Goal: Information Seeking & Learning: Learn about a topic

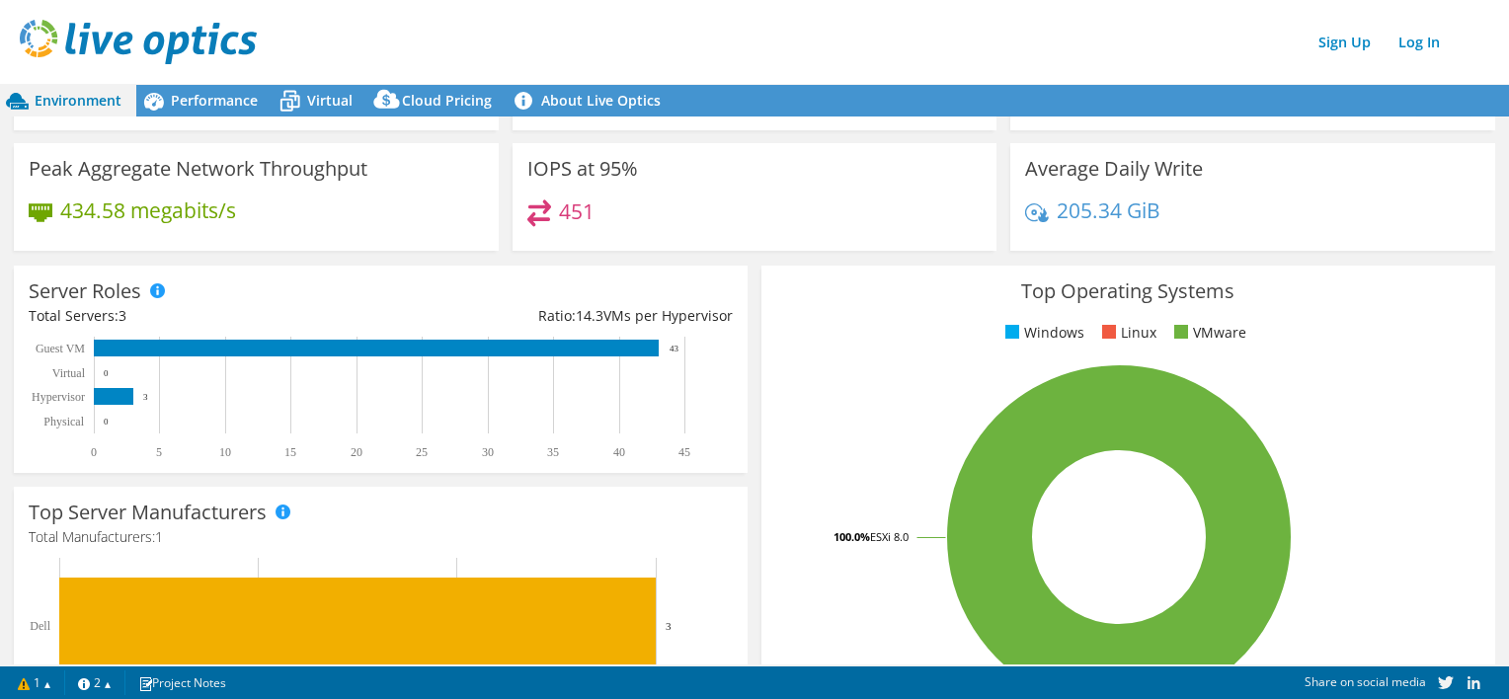
scroll to position [99, 0]
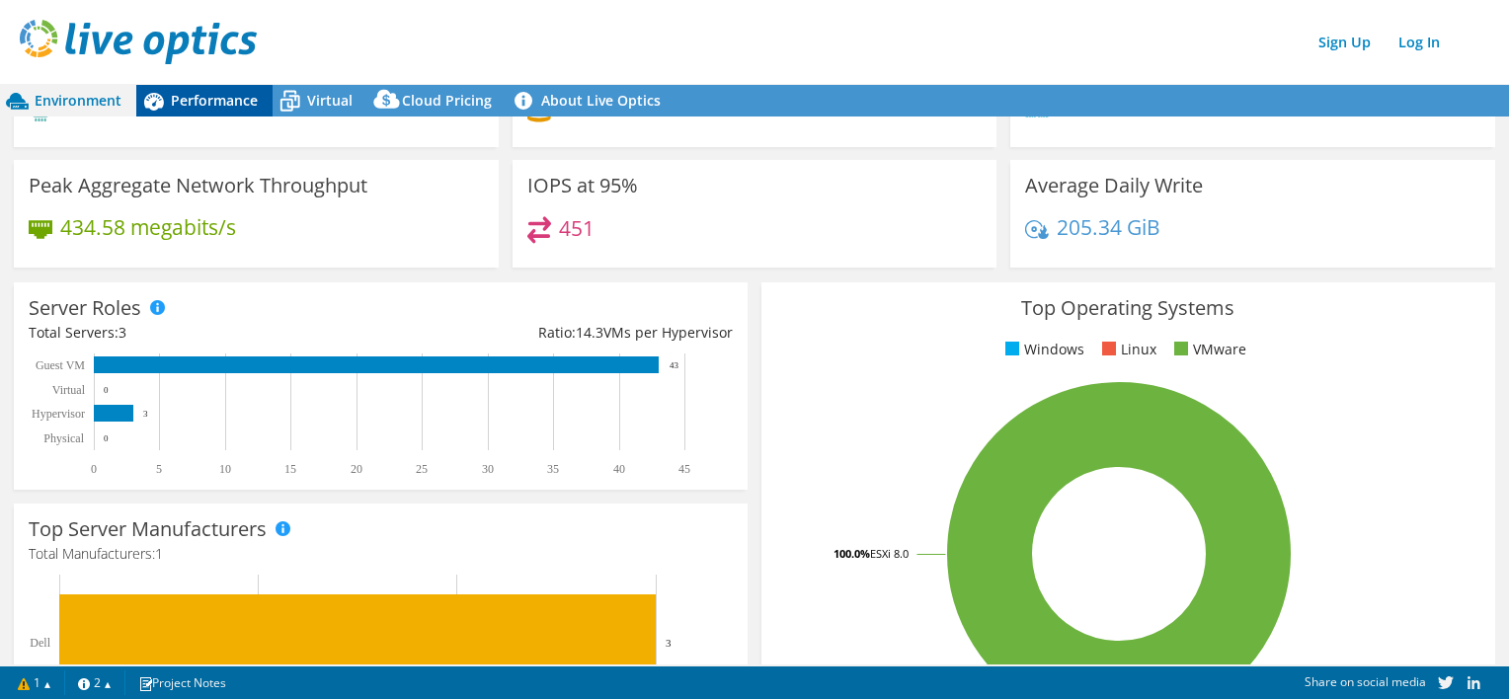
click at [196, 104] on span "Performance" at bounding box center [214, 100] width 87 height 19
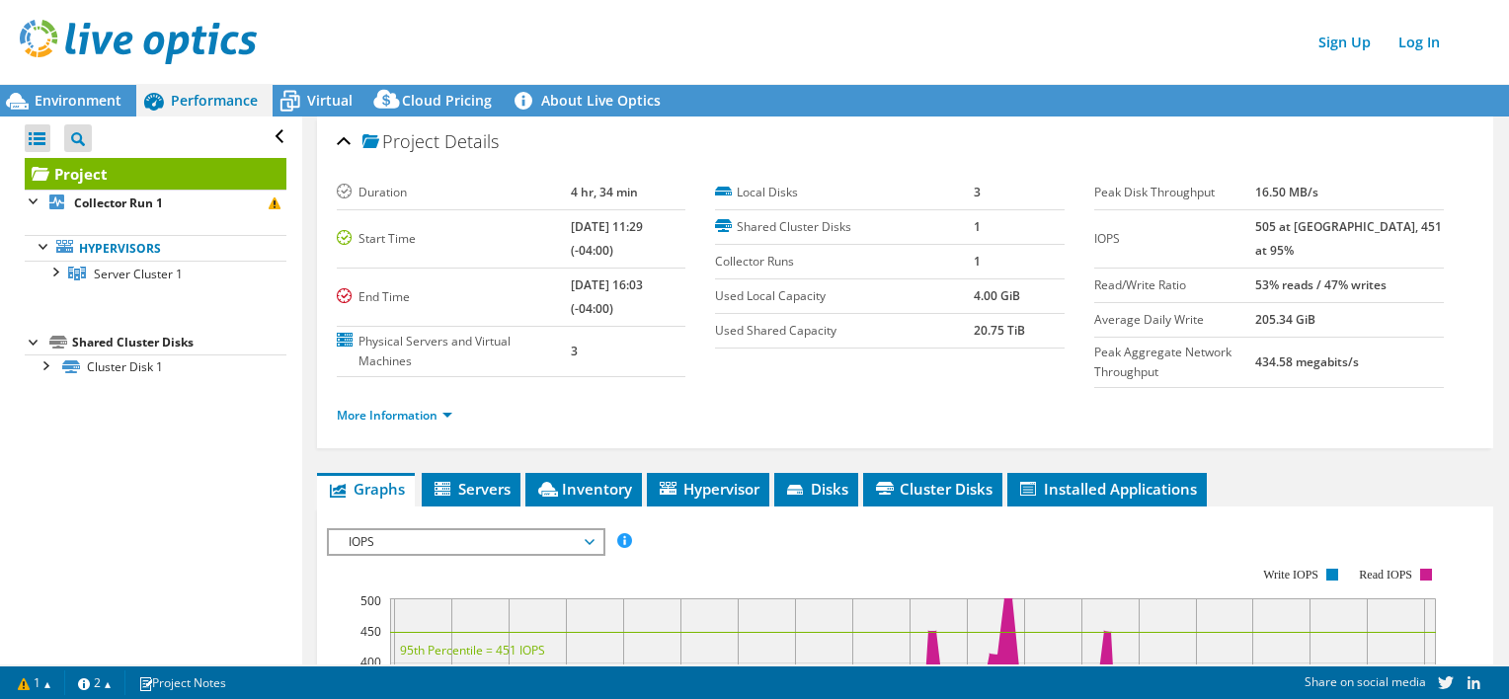
scroll to position [0, 0]
click at [55, 272] on div at bounding box center [54, 271] width 20 height 20
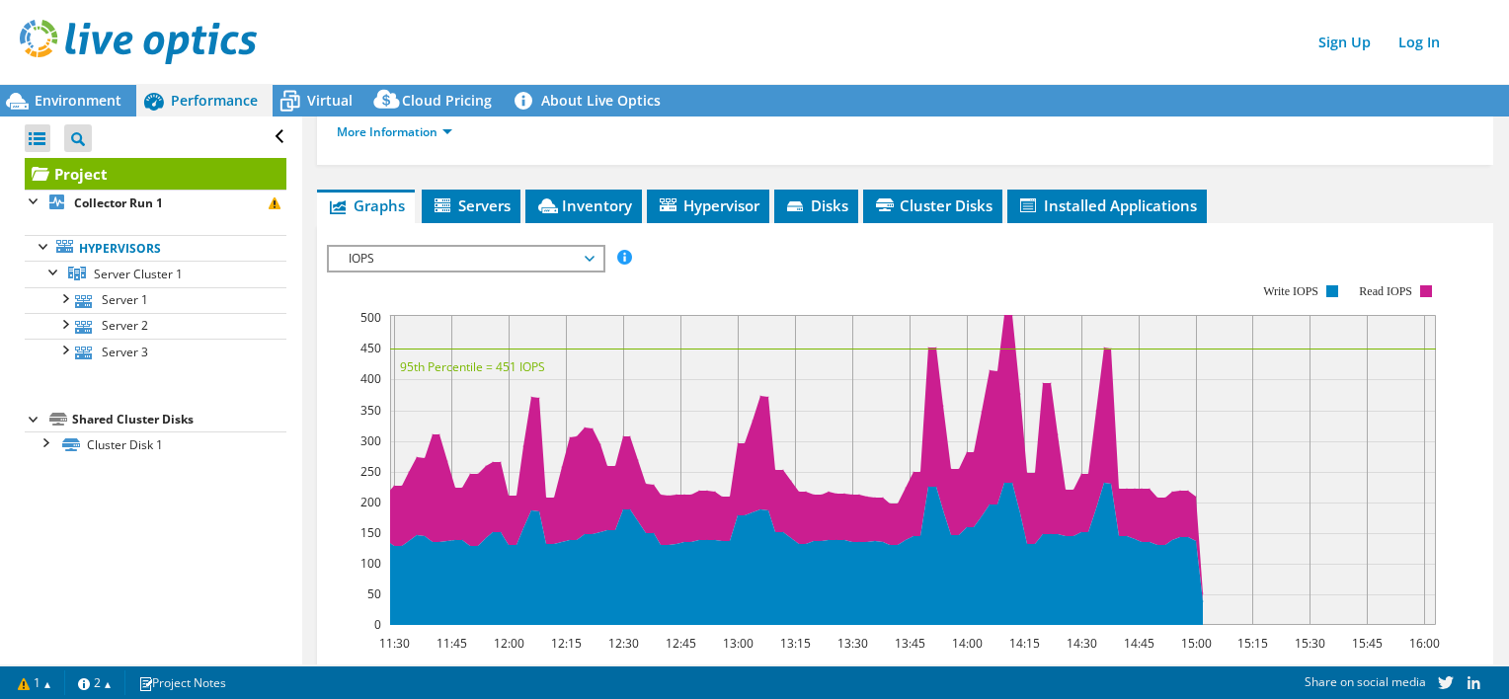
scroll to position [296, 0]
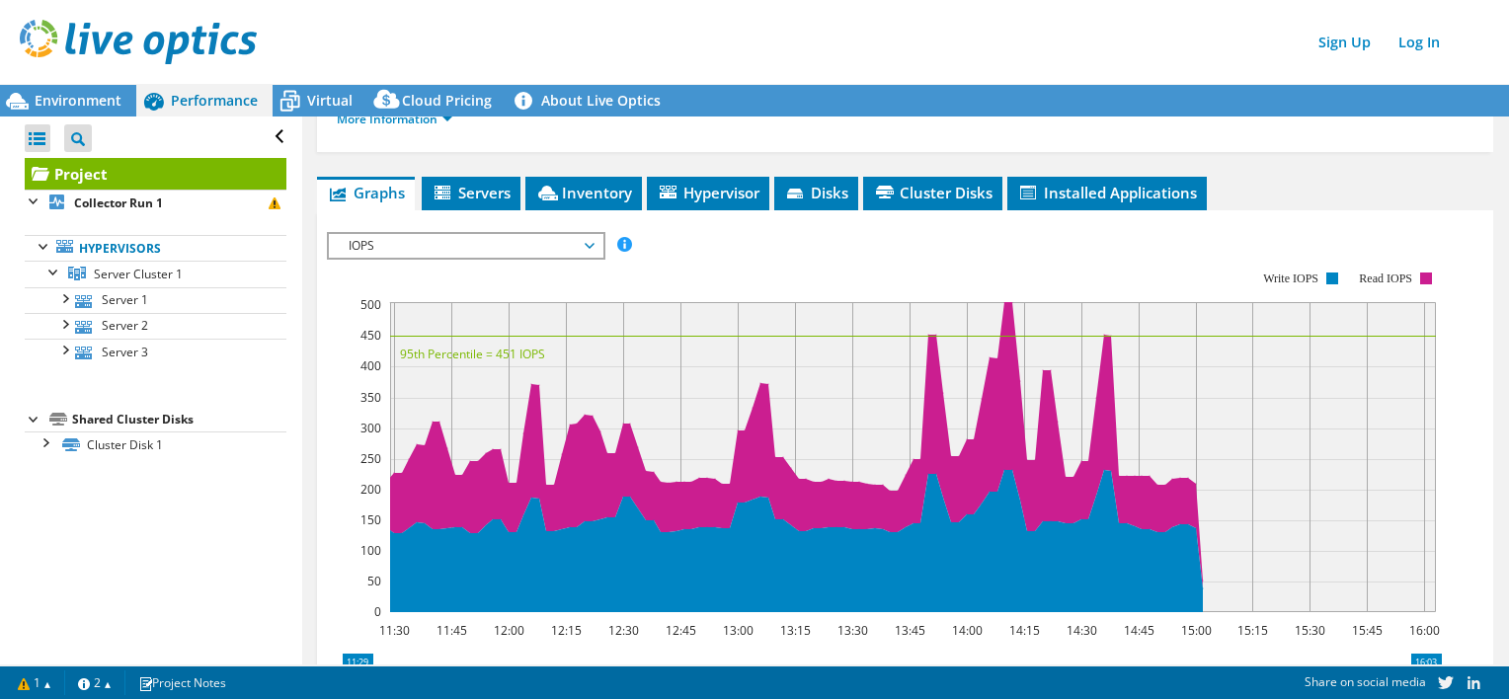
click at [443, 241] on span "IOPS" at bounding box center [466, 246] width 254 height 24
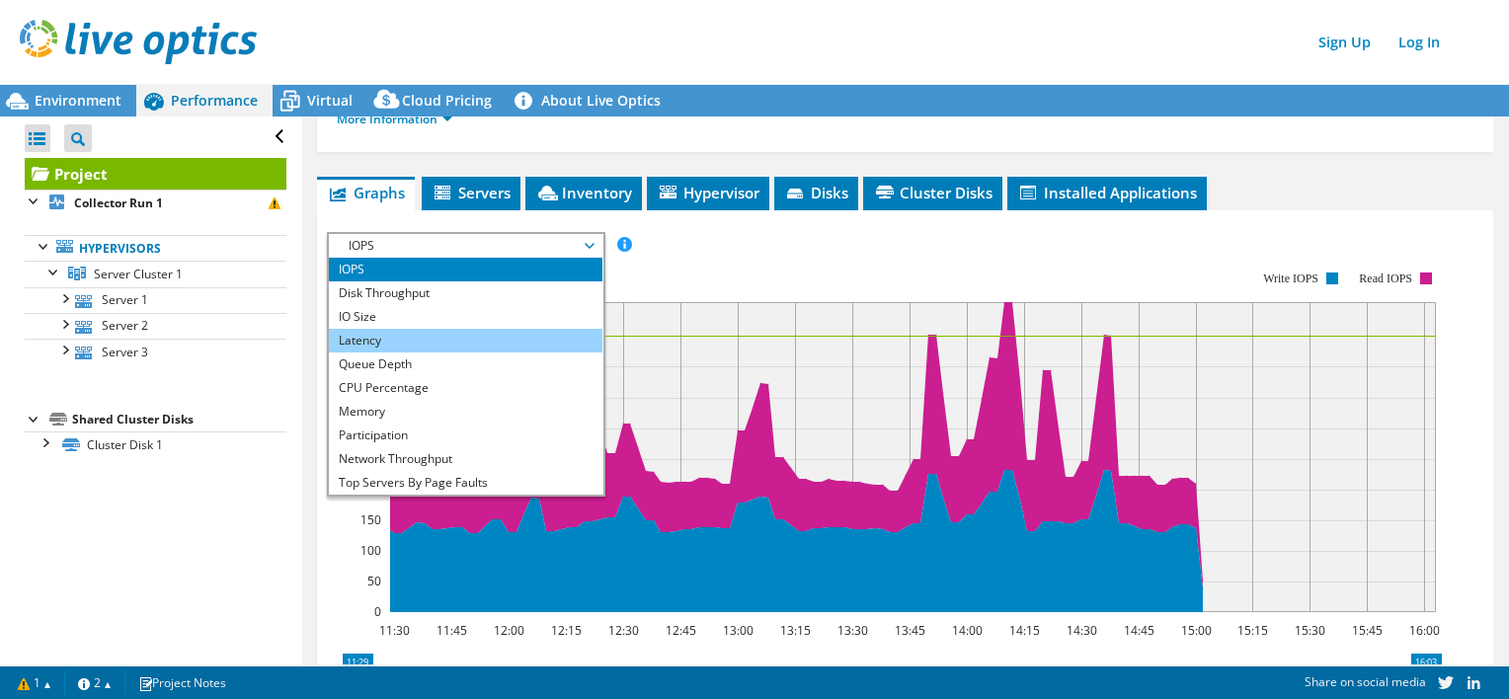
click at [386, 341] on li "Latency" at bounding box center [466, 341] width 274 height 24
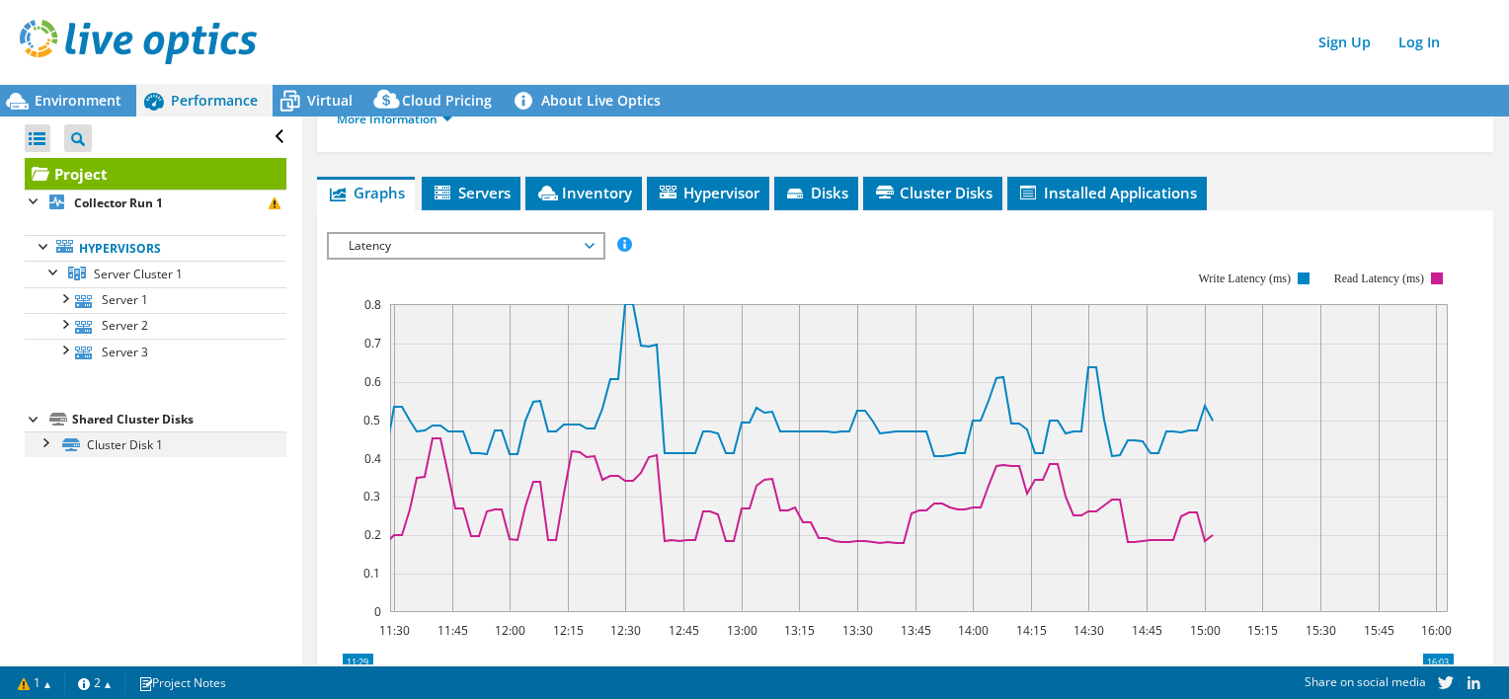
click at [44, 442] on div at bounding box center [45, 441] width 20 height 20
click at [508, 245] on span "Latency" at bounding box center [466, 246] width 254 height 24
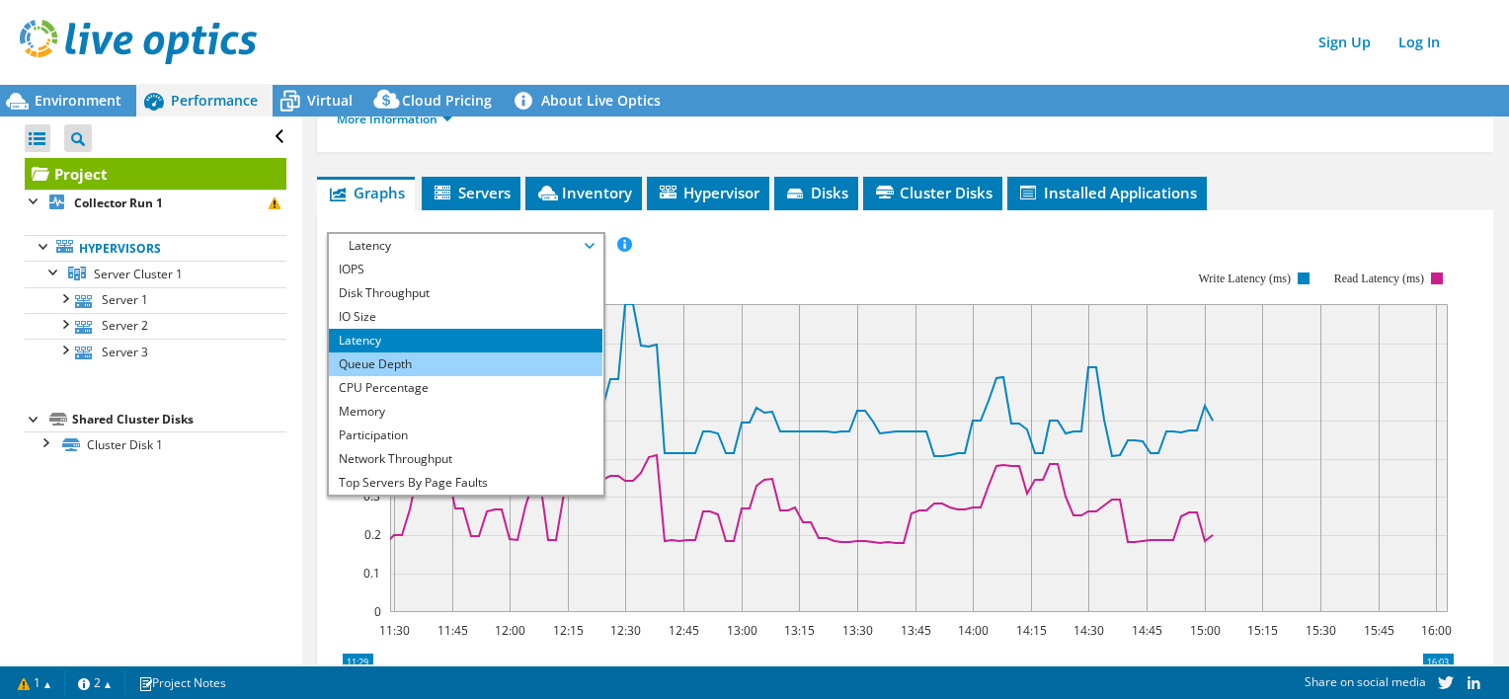
click at [418, 359] on li "Queue Depth" at bounding box center [466, 364] width 274 height 24
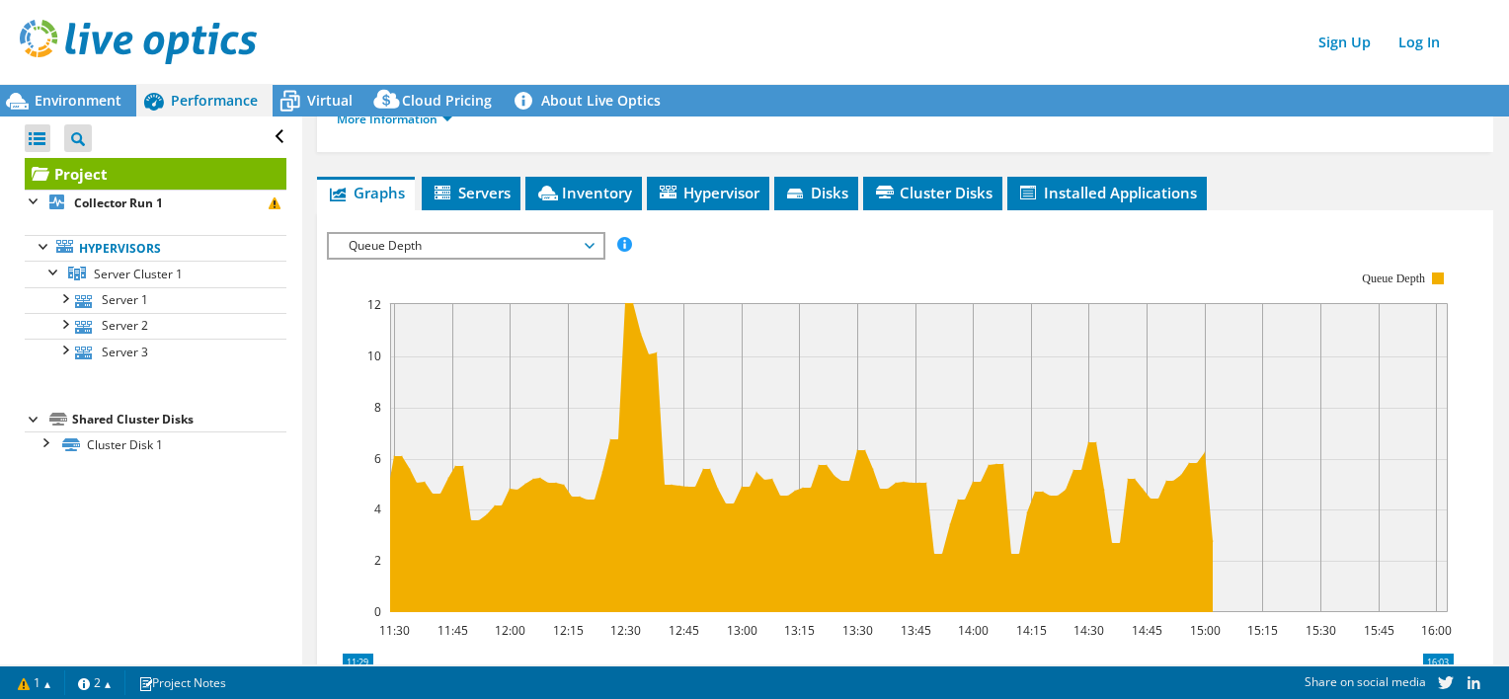
click at [490, 239] on span "Queue Depth" at bounding box center [466, 246] width 254 height 24
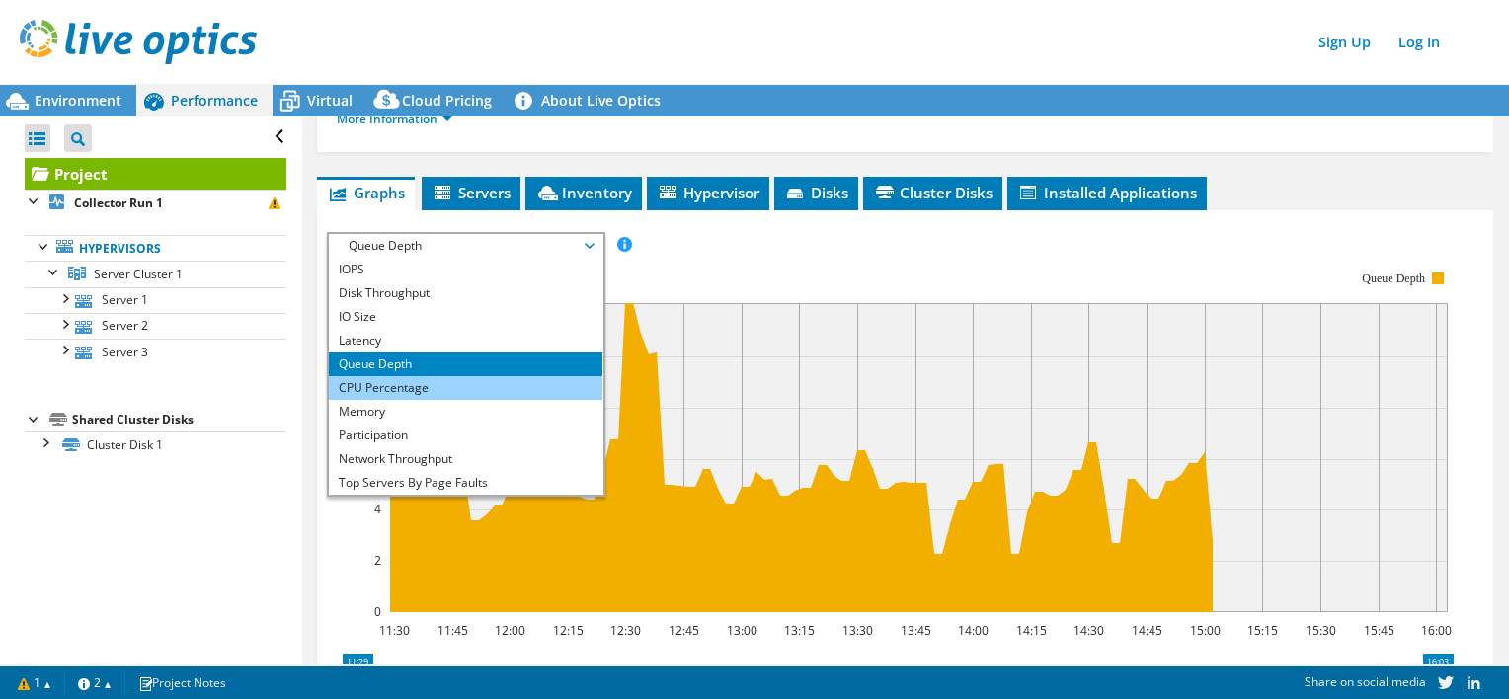
click at [385, 376] on li "CPU Percentage" at bounding box center [466, 388] width 274 height 24
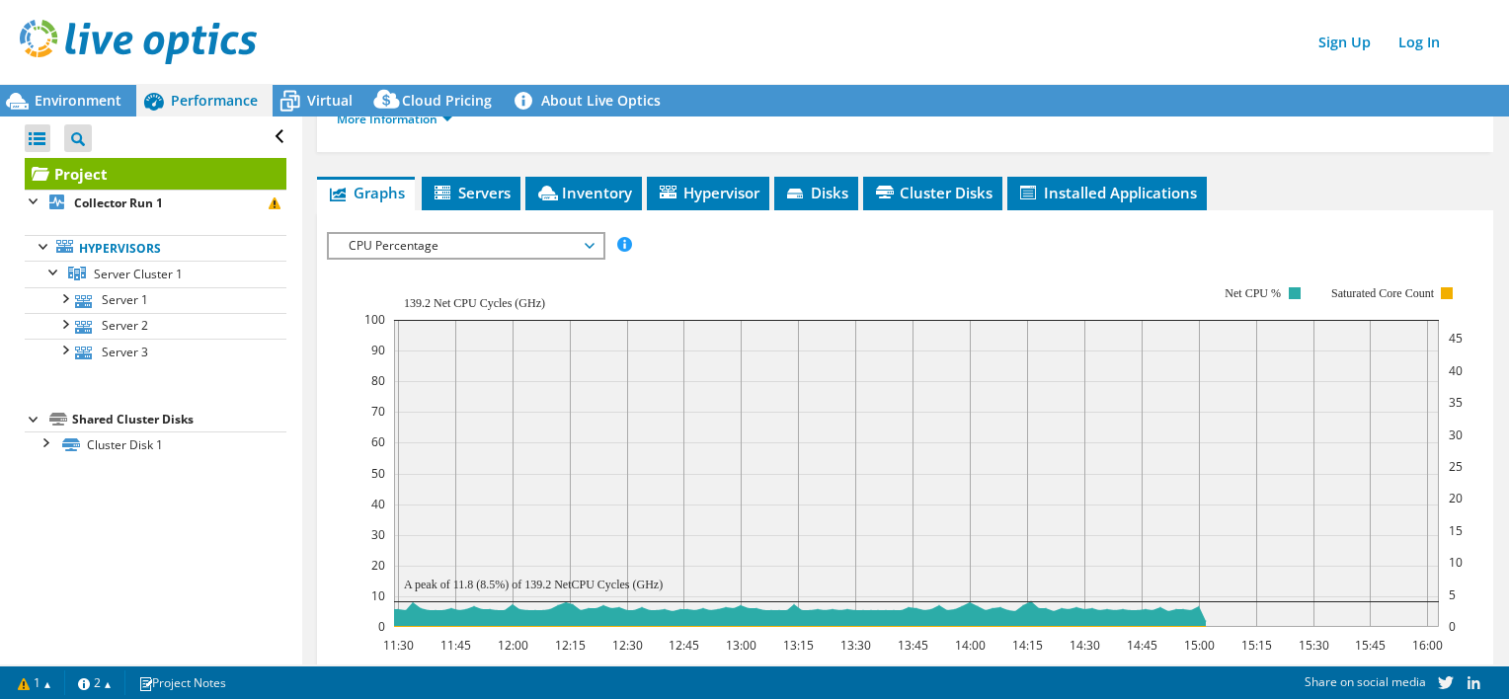
click at [442, 251] on span "CPU Percentage" at bounding box center [466, 246] width 254 height 24
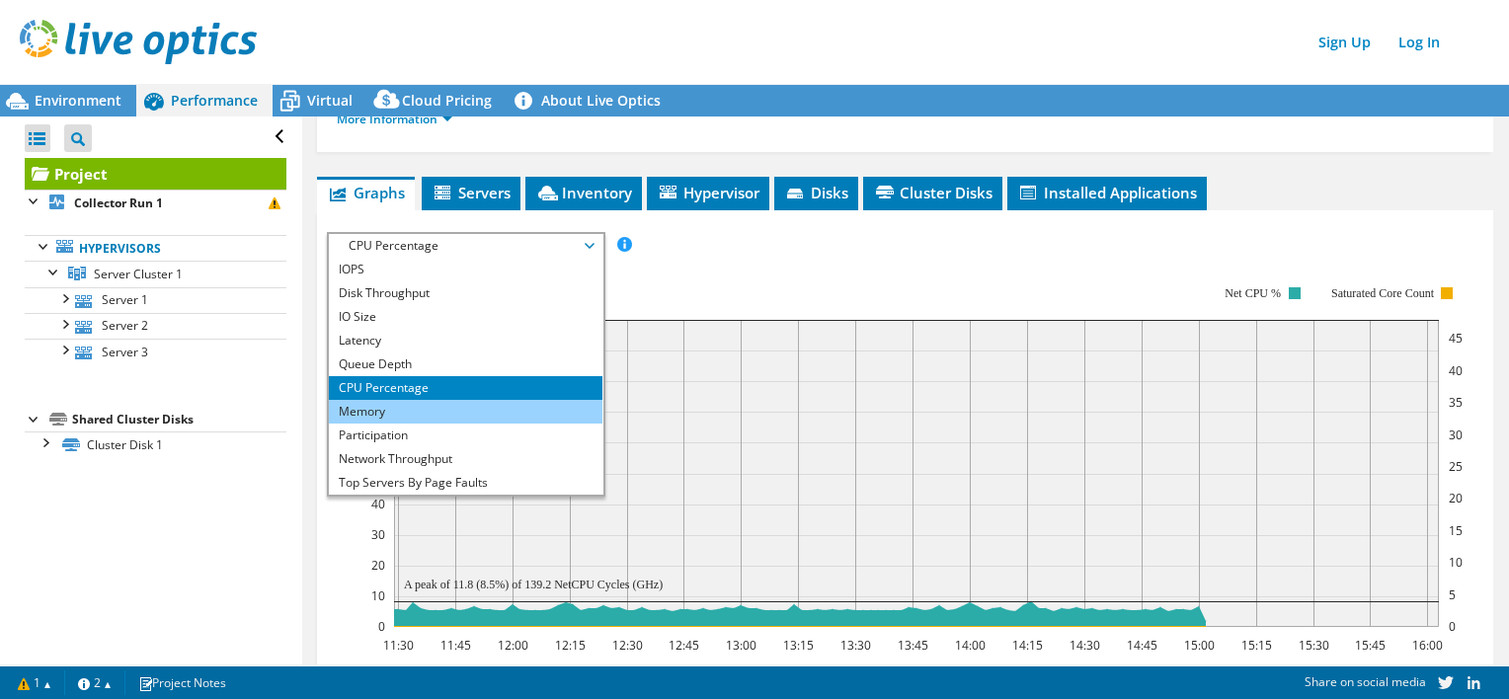
click at [393, 407] on li "Memory" at bounding box center [466, 412] width 274 height 24
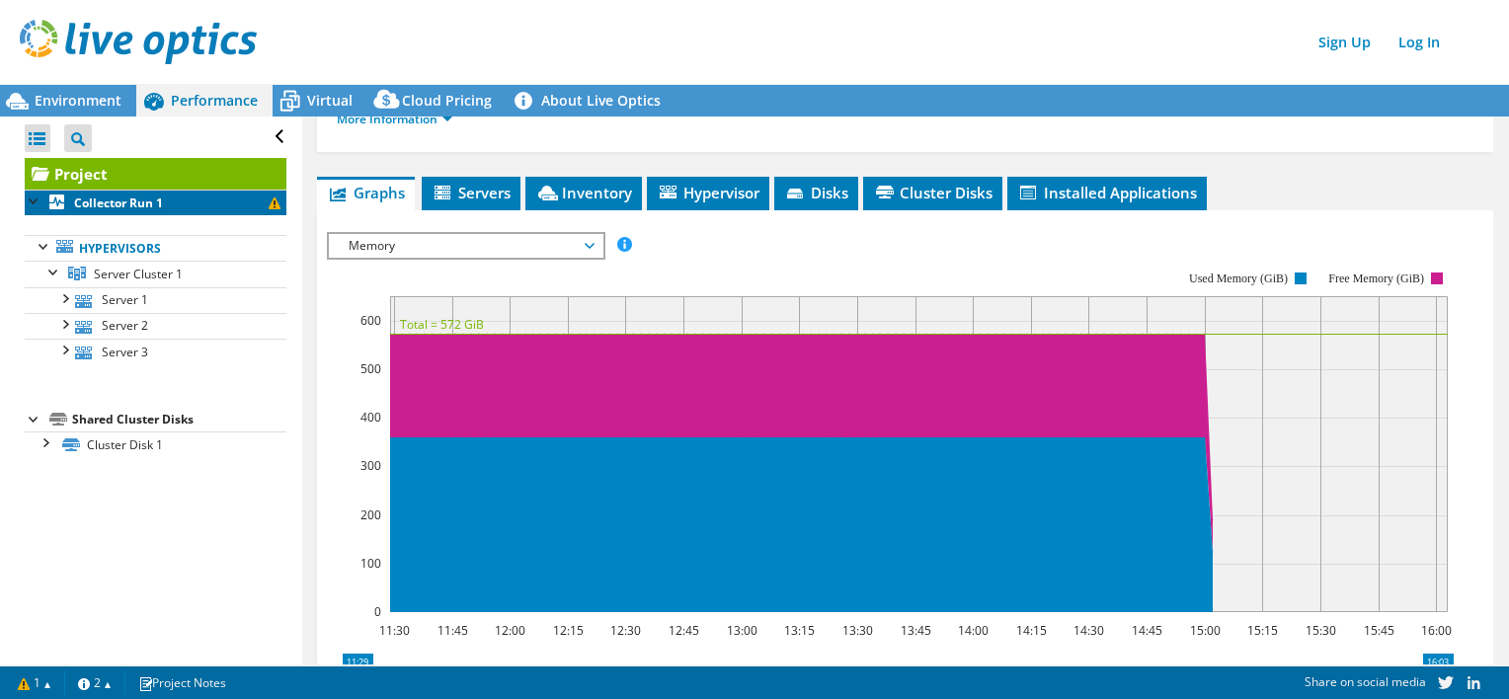
click at [103, 204] on b "Collector Run 1" at bounding box center [118, 203] width 89 height 17
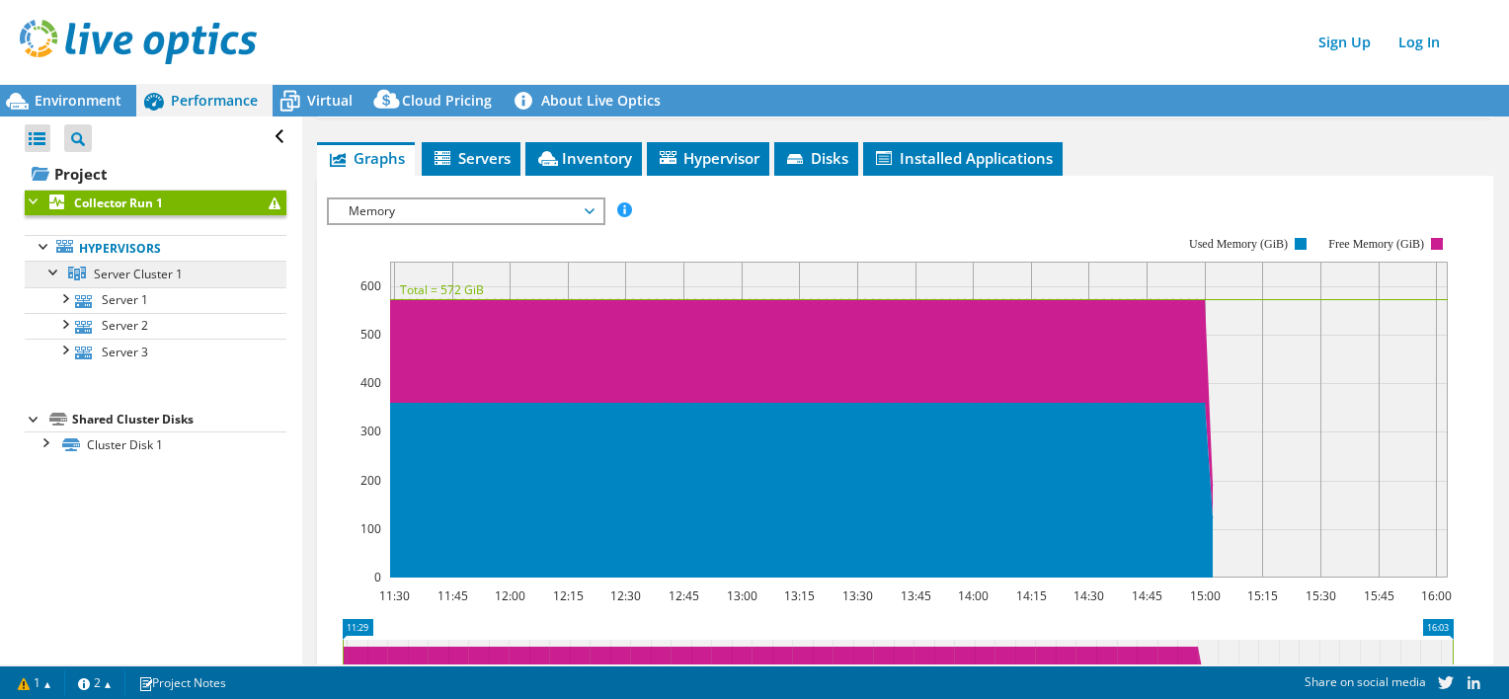
click at [152, 269] on span "Server Cluster 1" at bounding box center [138, 274] width 89 height 17
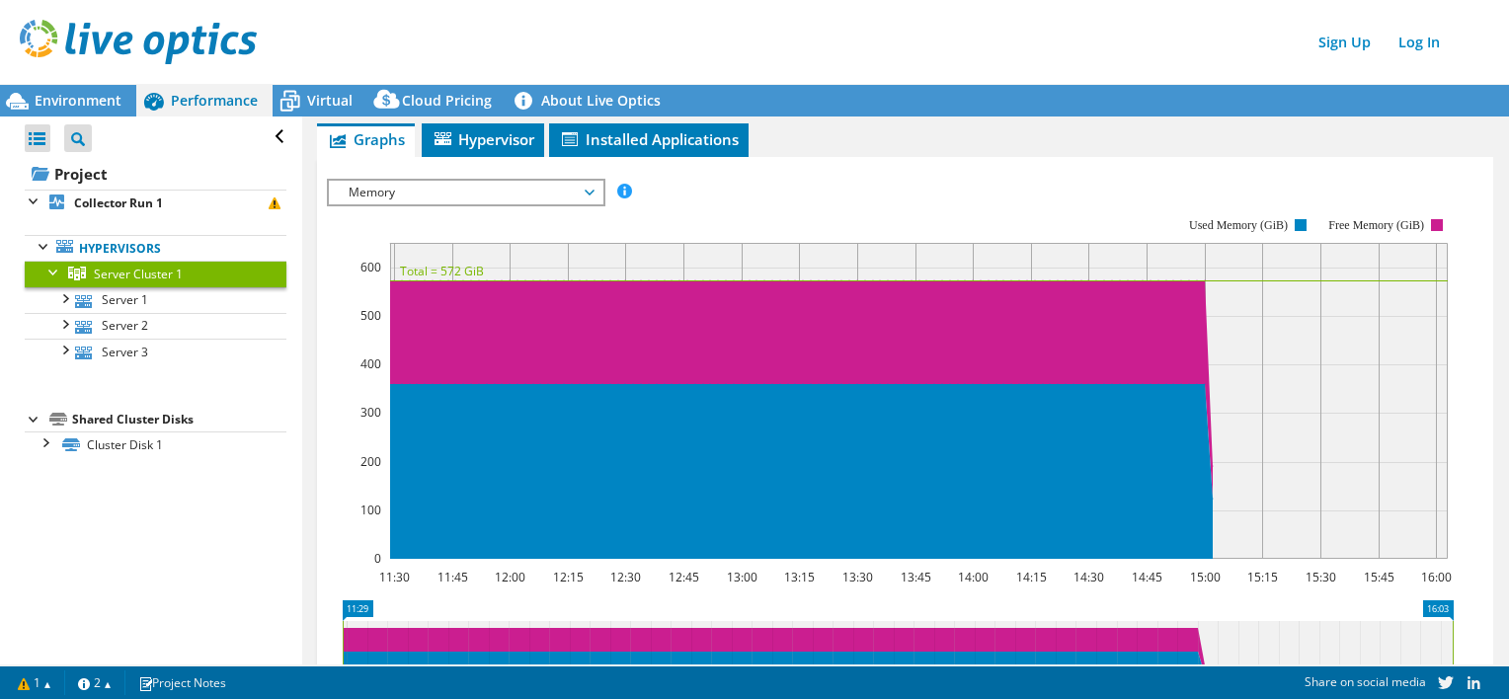
click at [52, 280] on link "Server Cluster 1" at bounding box center [156, 274] width 262 height 26
click at [47, 266] on div at bounding box center [54, 271] width 20 height 20
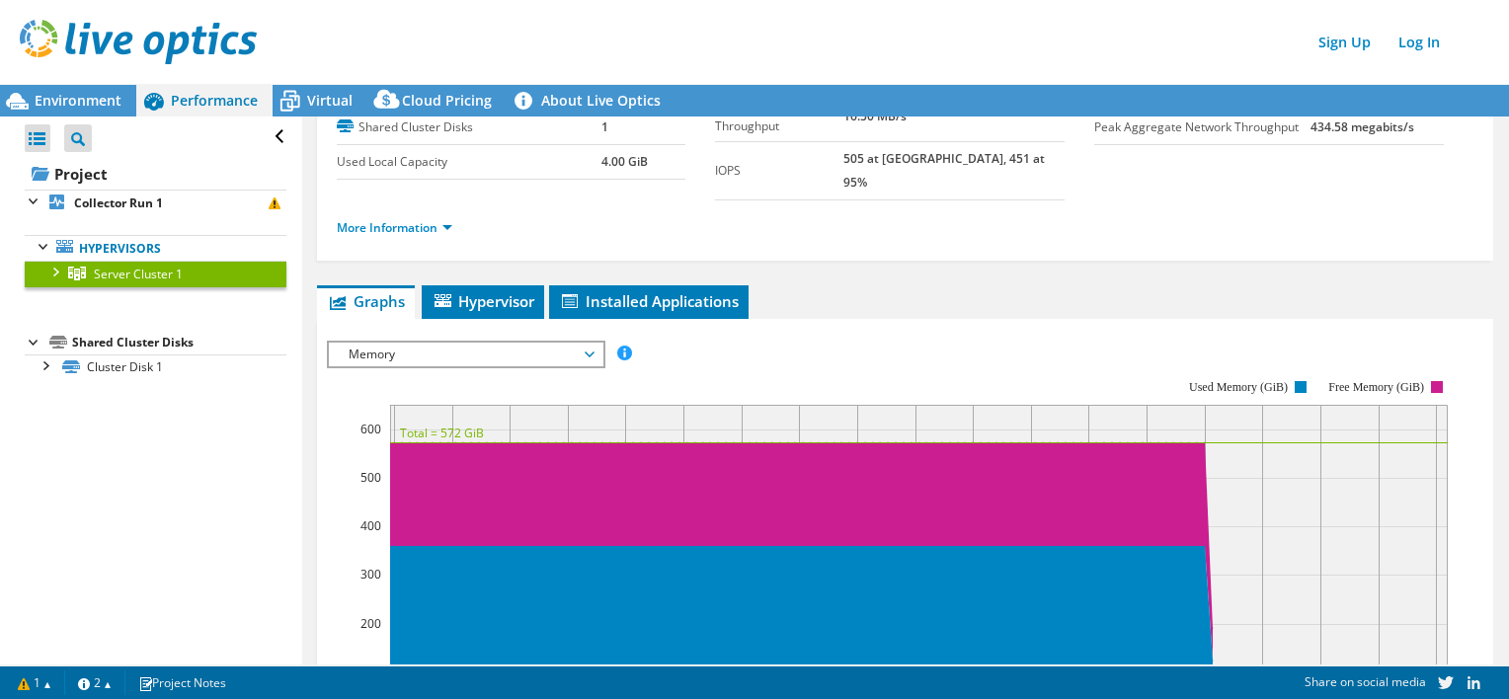
scroll to position [0, 0]
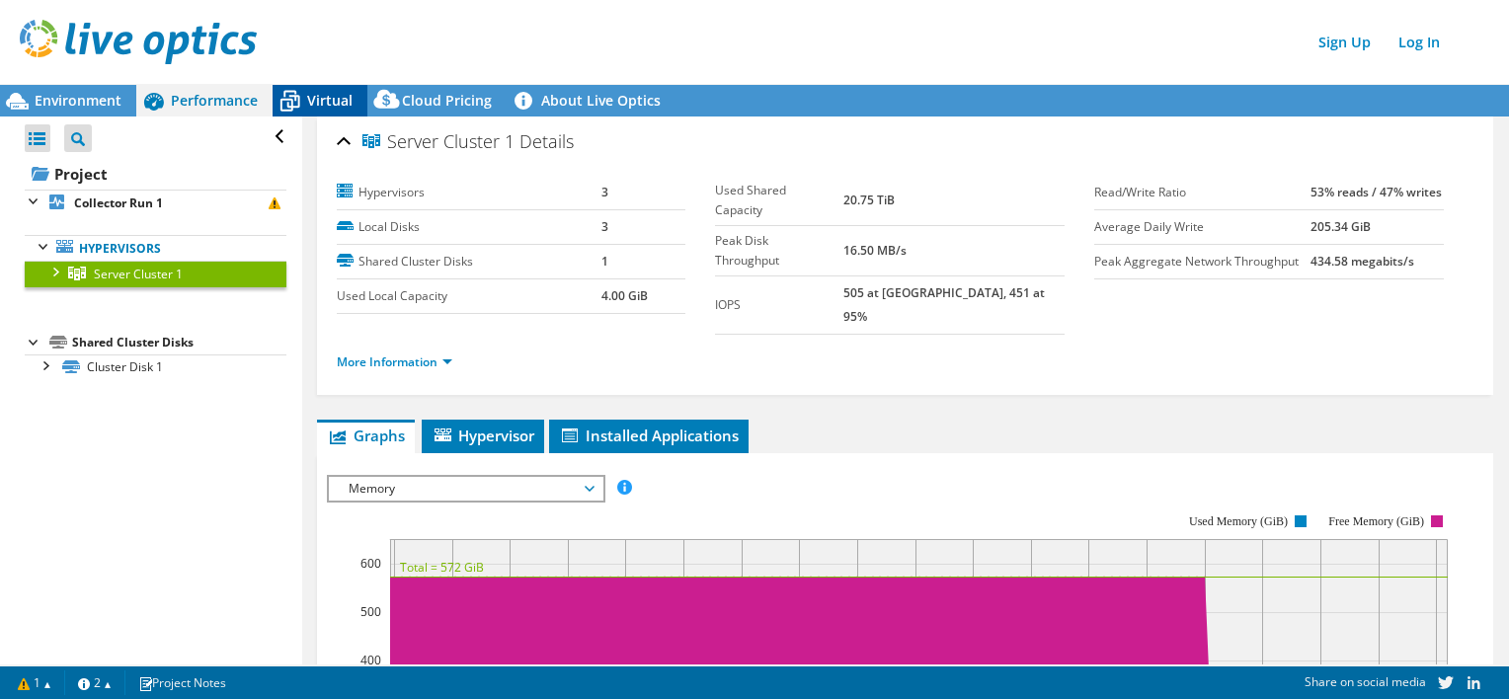
click at [318, 103] on span "Virtual" at bounding box center [329, 100] width 45 height 19
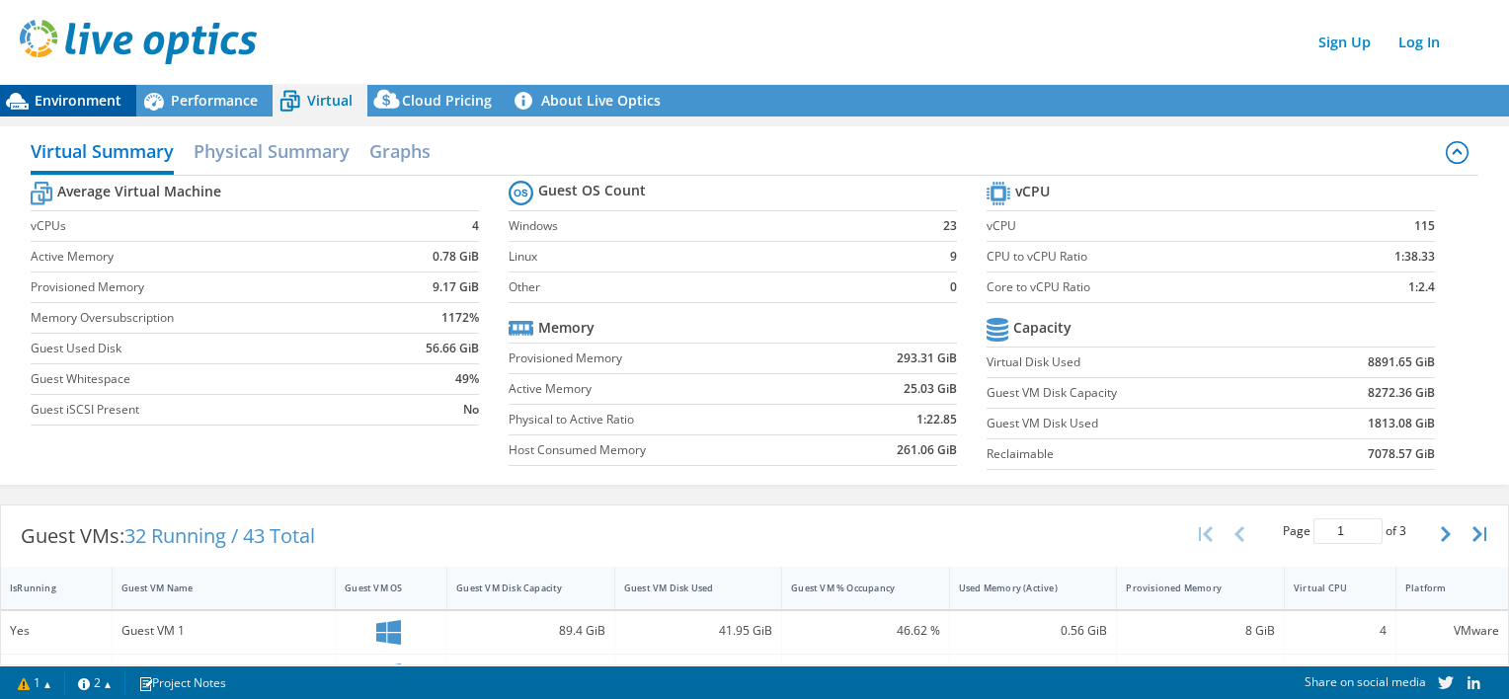
click at [80, 99] on span "Environment" at bounding box center [78, 100] width 87 height 19
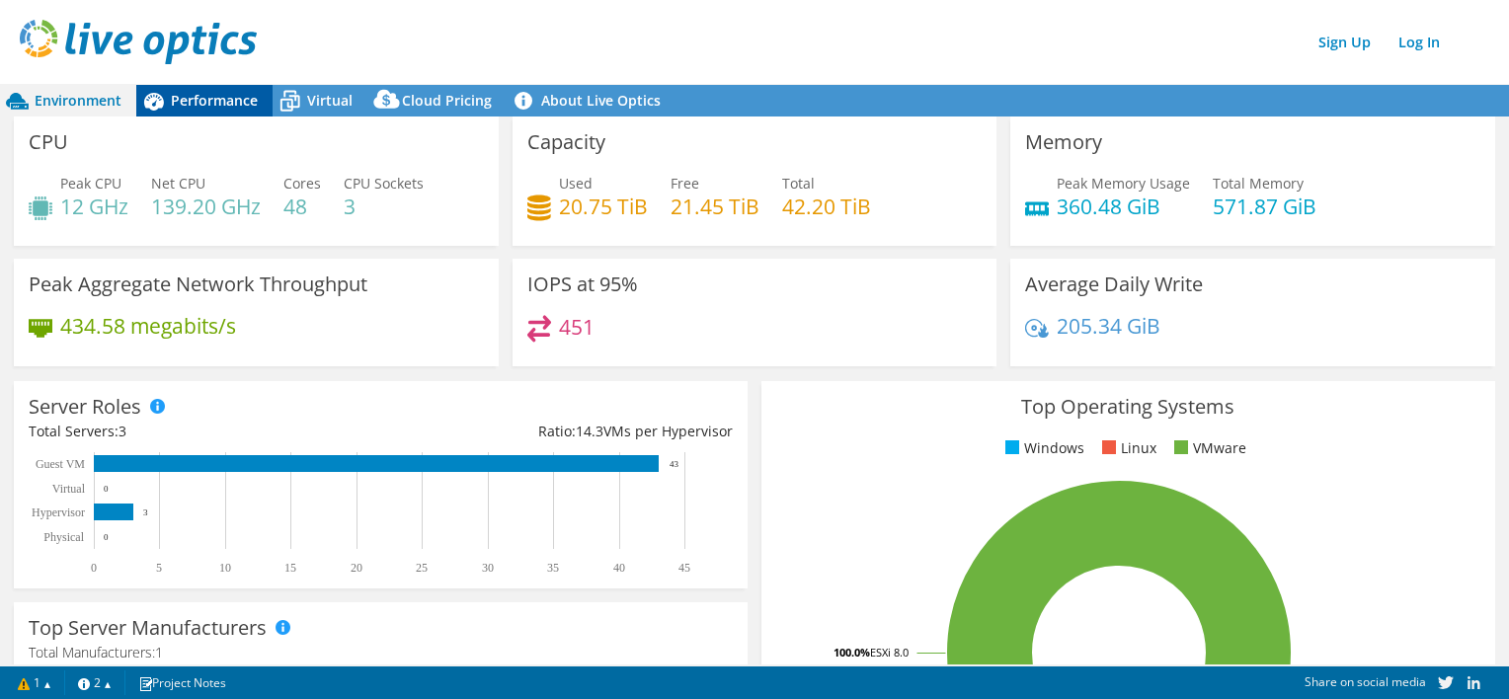
click at [222, 104] on span "Performance" at bounding box center [214, 100] width 87 height 19
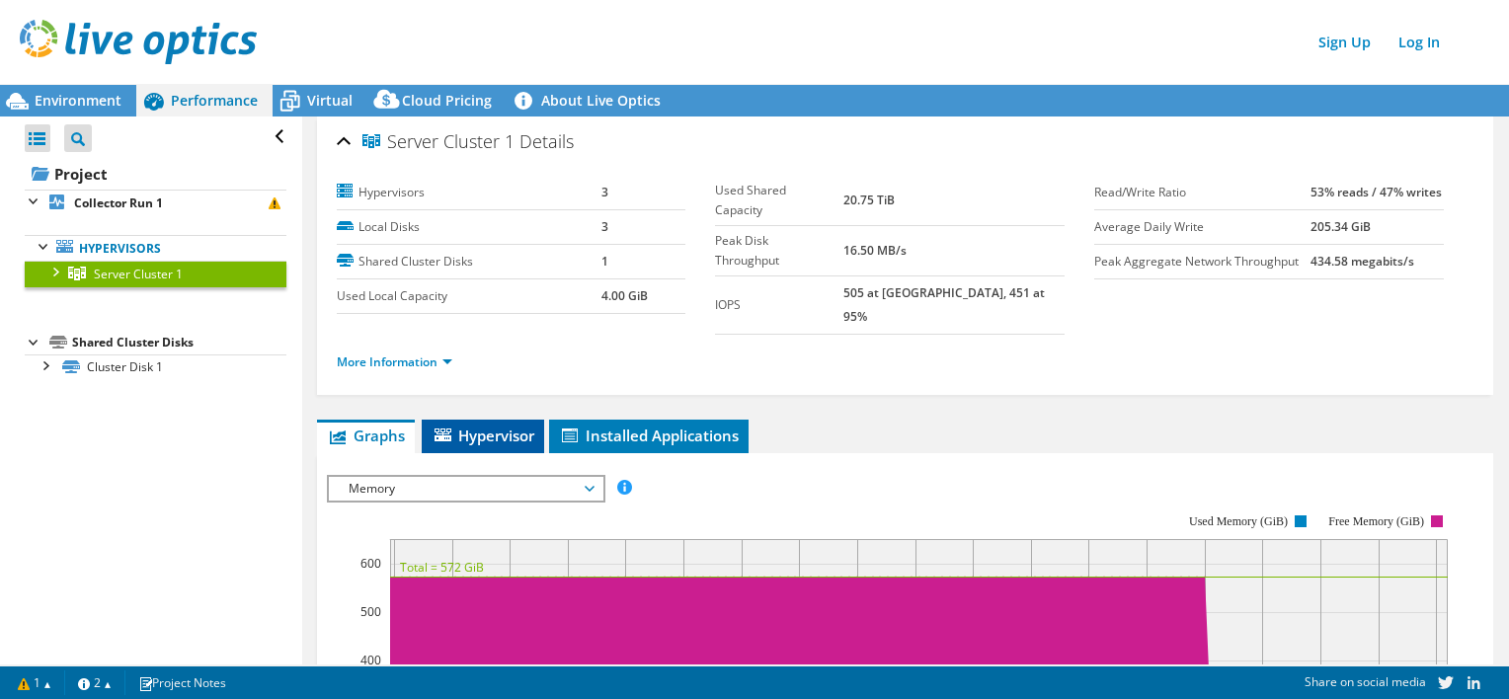
click at [489, 426] on span "Hypervisor" at bounding box center [482, 436] width 103 height 20
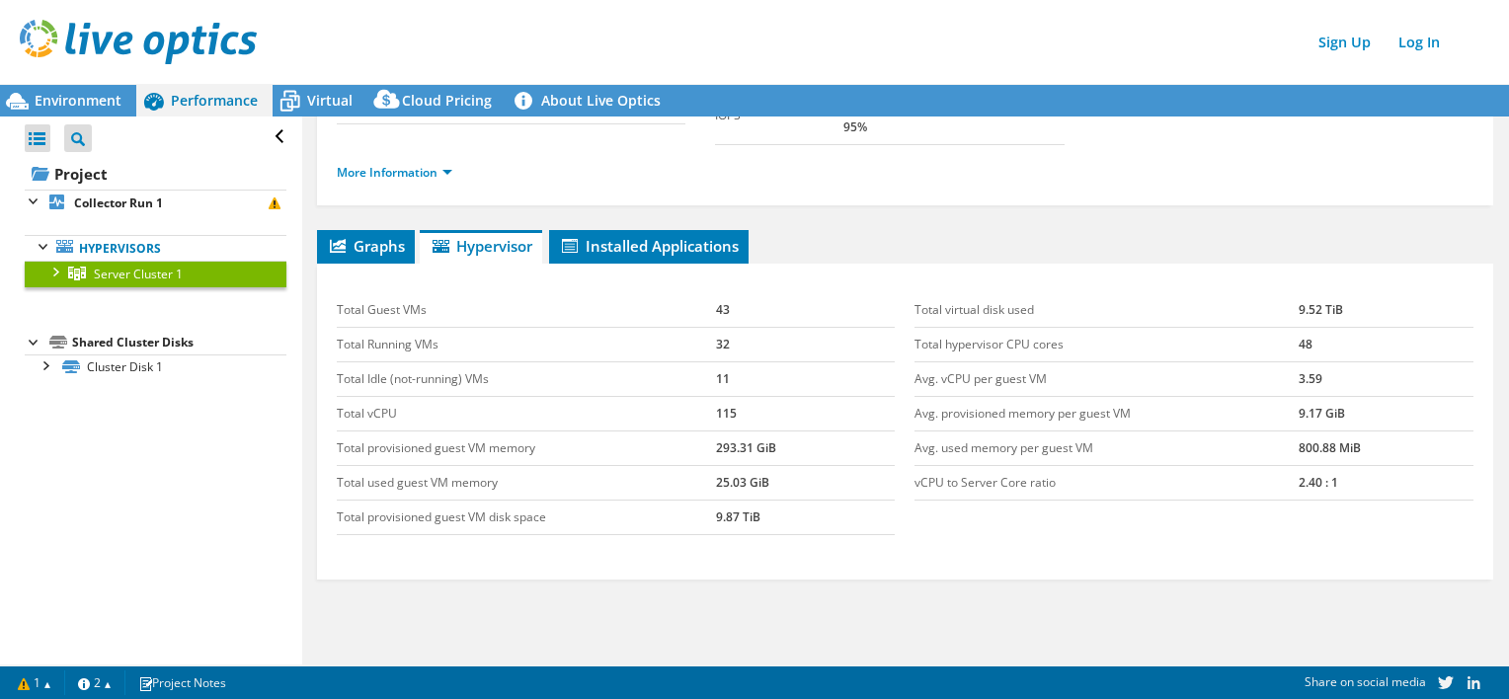
scroll to position [197, 0]
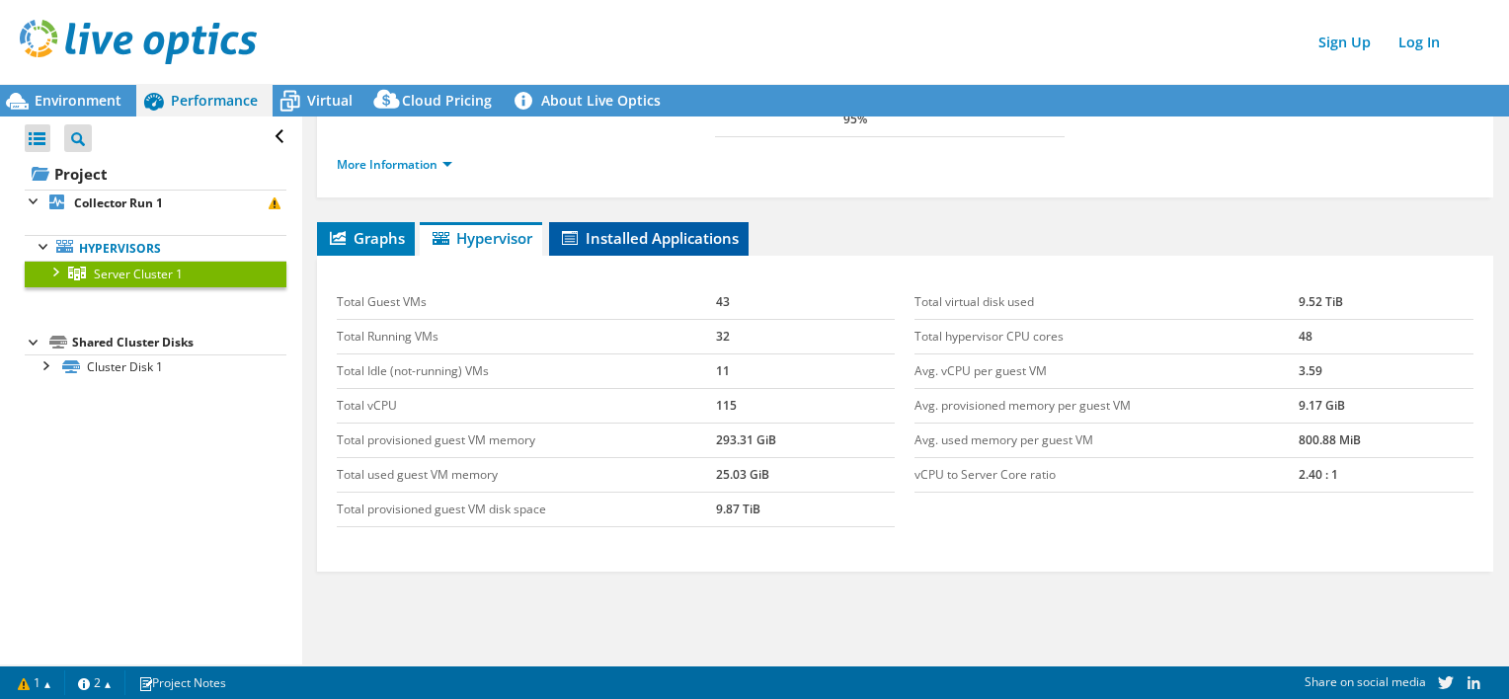
click at [646, 228] on span "Installed Applications" at bounding box center [649, 238] width 180 height 20
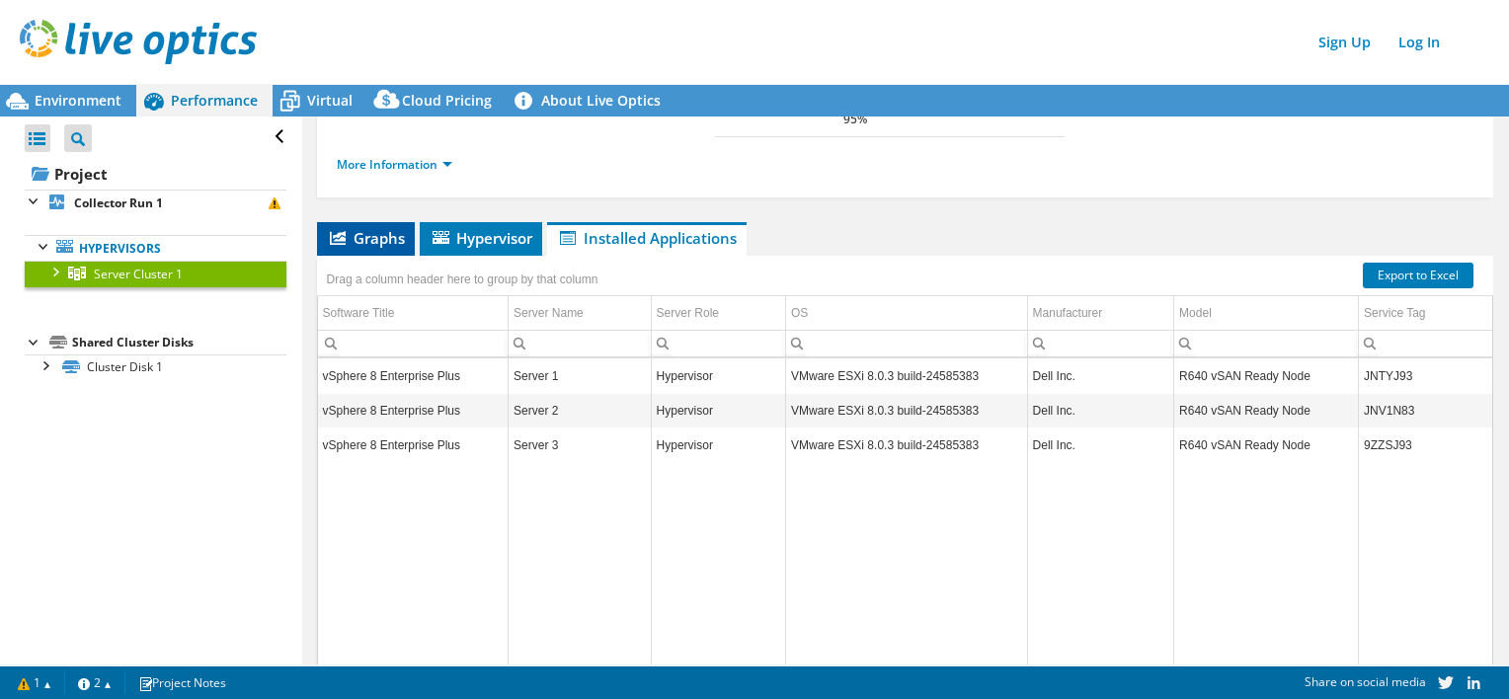
click at [355, 228] on span "Graphs" at bounding box center [366, 238] width 78 height 20
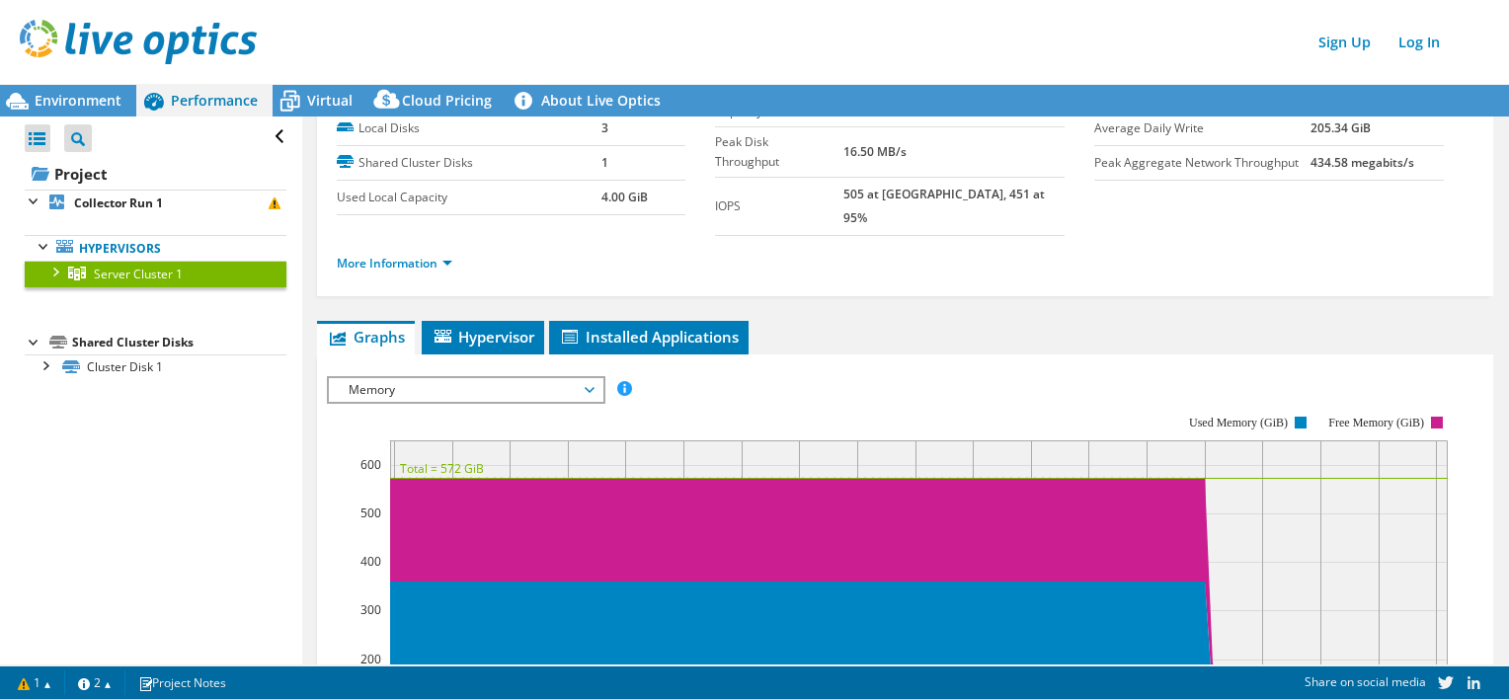
scroll to position [0, 0]
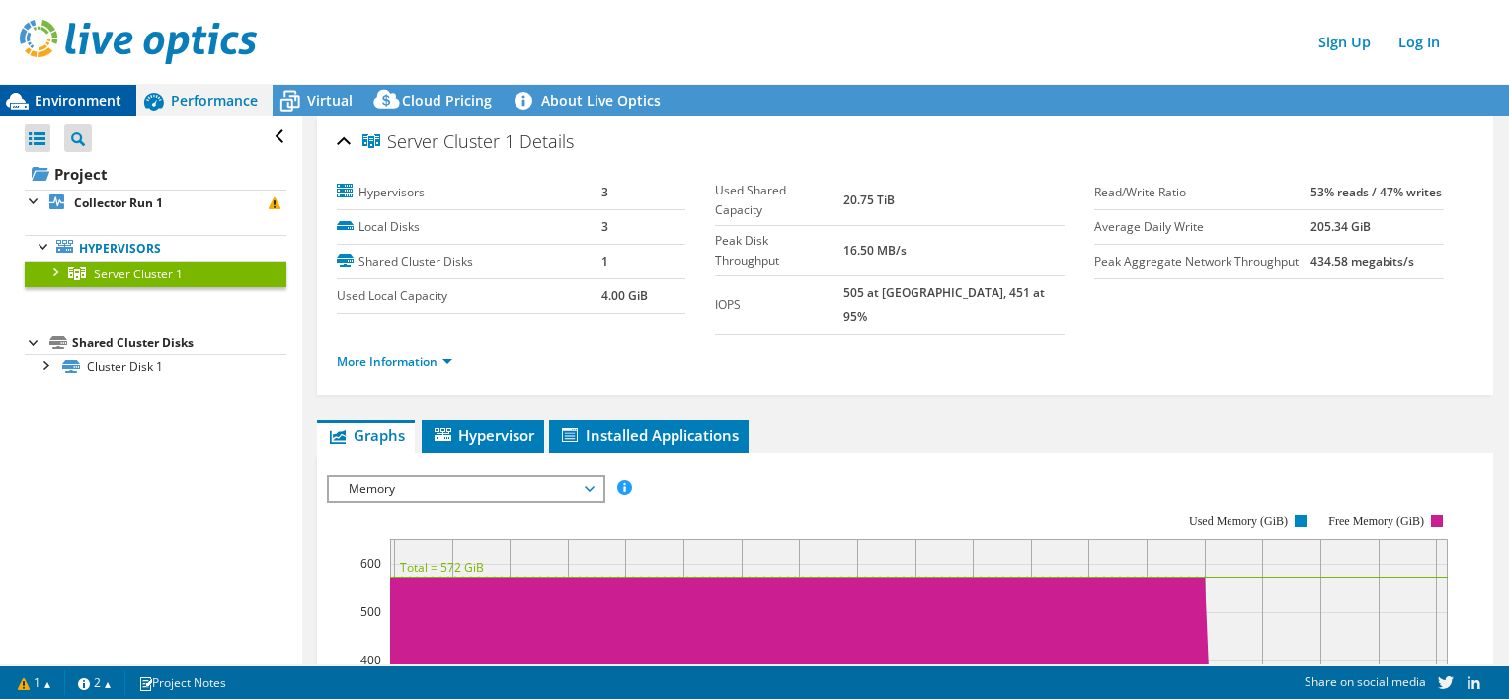
click at [87, 111] on div "Environment" at bounding box center [68, 101] width 136 height 32
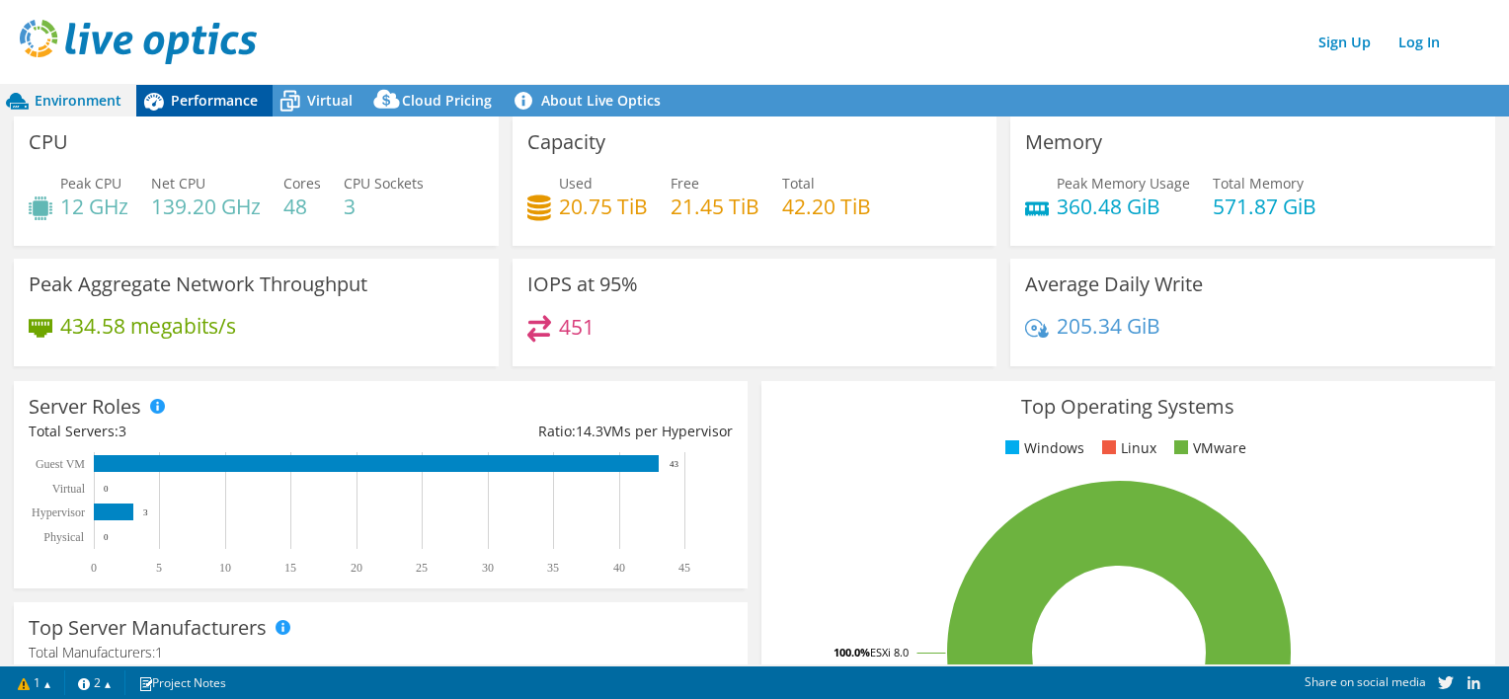
click at [192, 103] on span "Performance" at bounding box center [214, 100] width 87 height 19
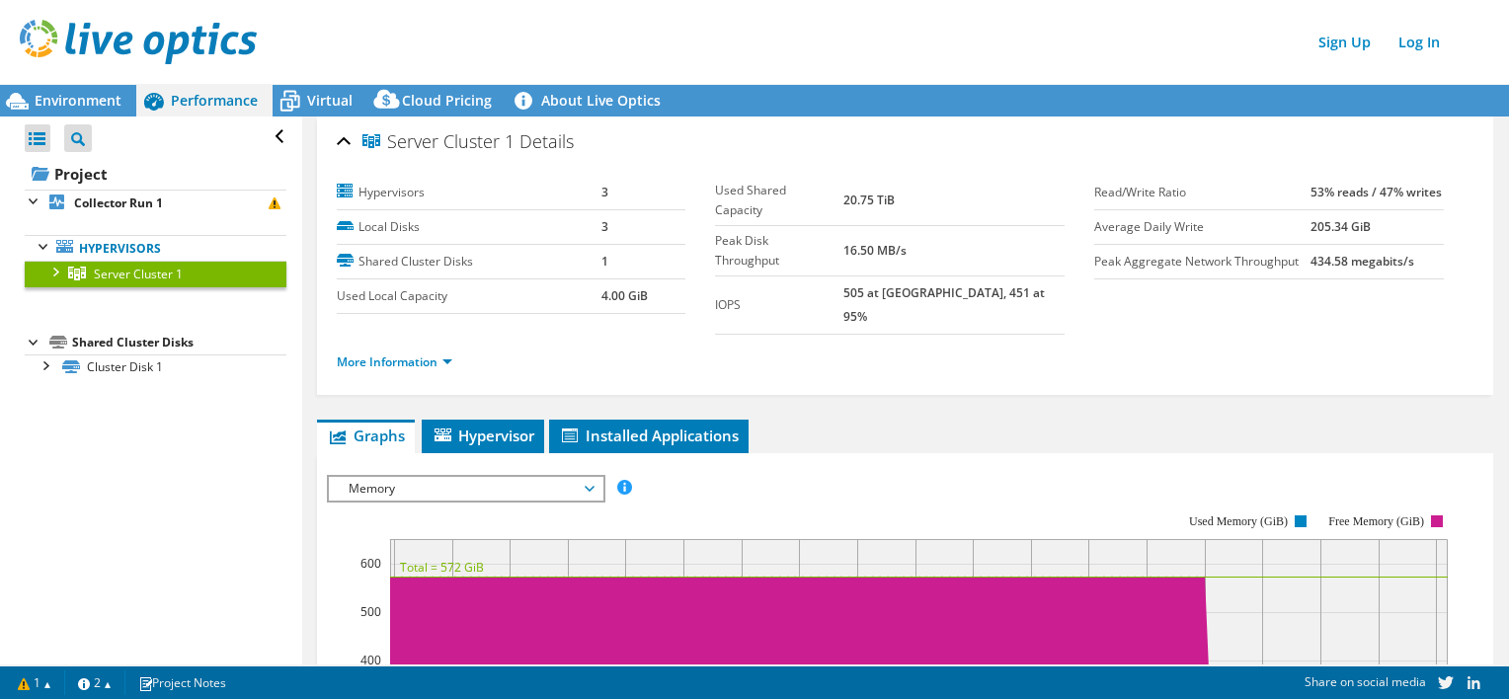
click at [43, 271] on link "Server Cluster 1" at bounding box center [156, 274] width 262 height 26
click at [49, 265] on div at bounding box center [54, 271] width 20 height 20
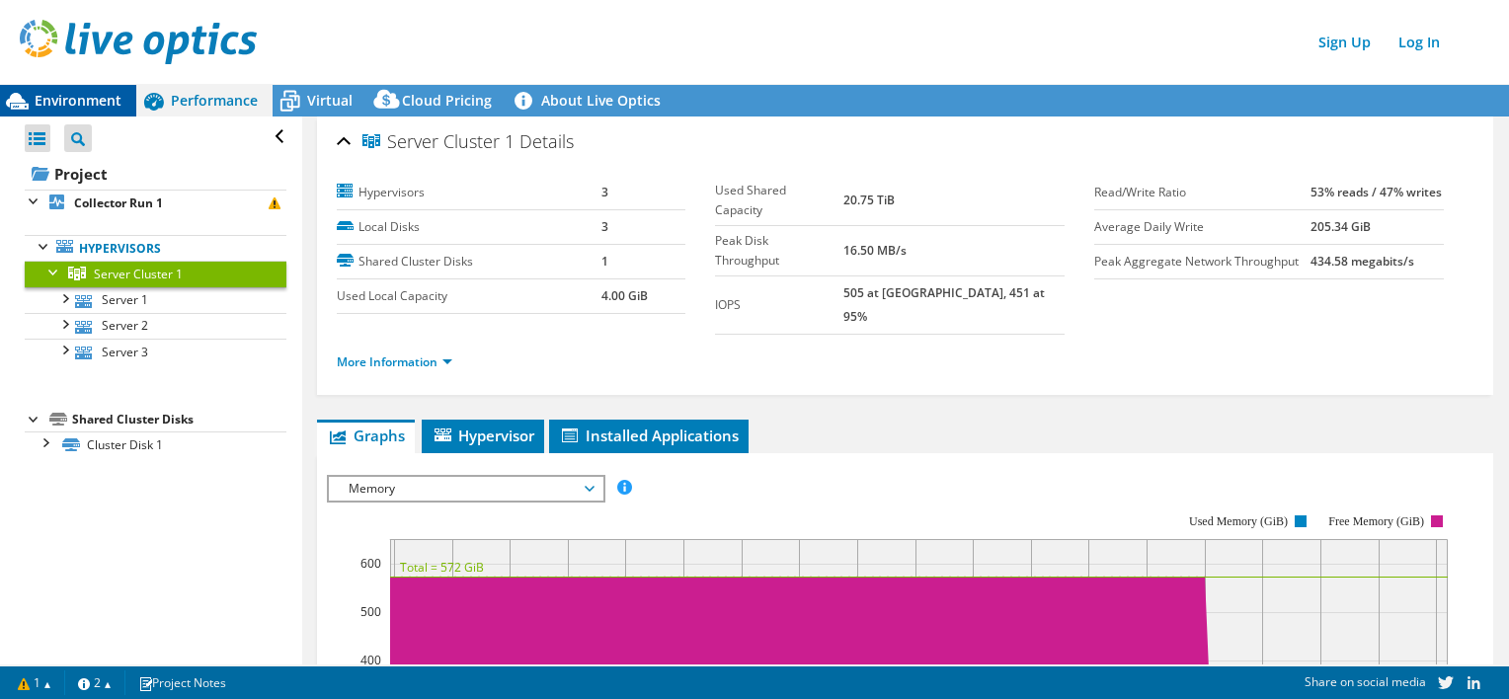
click at [75, 103] on span "Environment" at bounding box center [78, 100] width 87 height 19
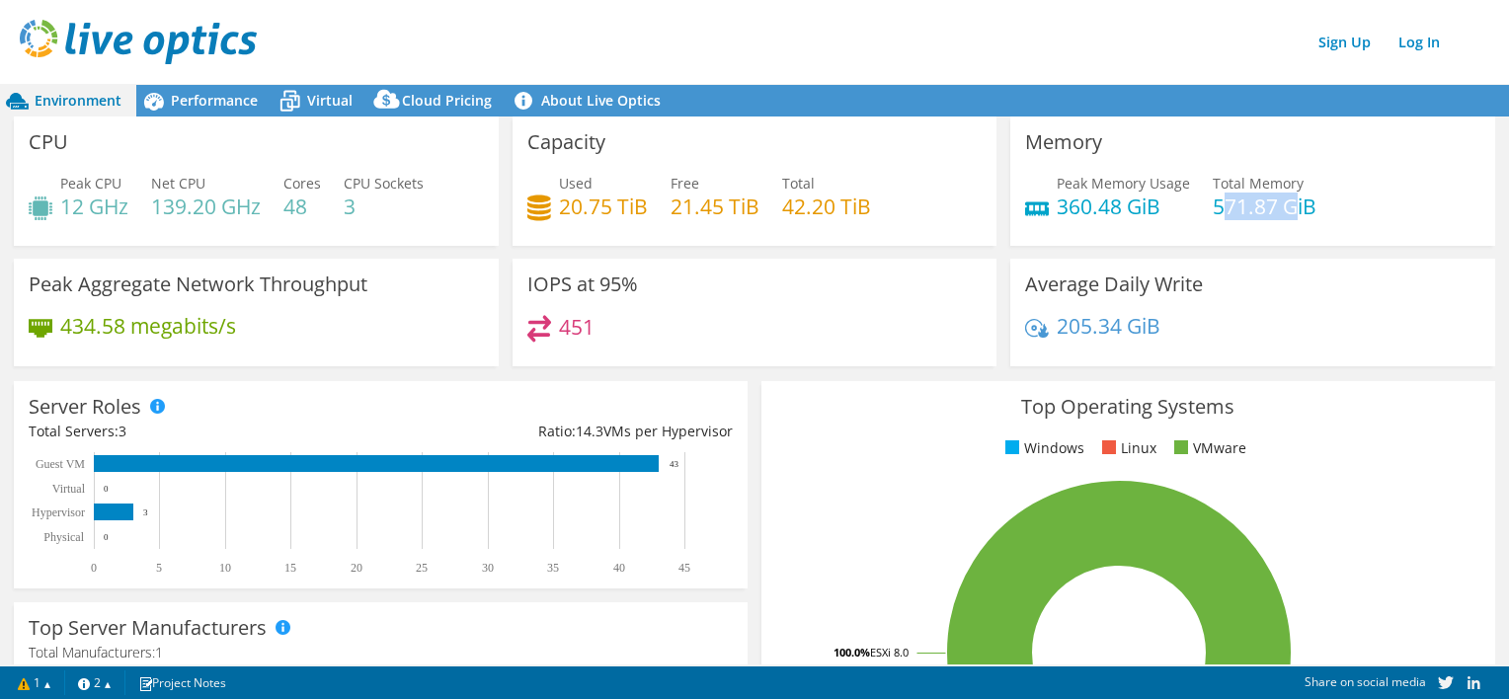
drag, startPoint x: 1209, startPoint y: 207, endPoint x: 1281, endPoint y: 197, distance: 72.8
click at [1281, 197] on h4 "571.87 GiB" at bounding box center [1265, 207] width 104 height 22
drag, startPoint x: 1281, startPoint y: 197, endPoint x: 1206, endPoint y: 191, distance: 75.4
click at [1213, 191] on div "Total Memory 571.87 GiB" at bounding box center [1265, 195] width 104 height 44
drag, startPoint x: 1206, startPoint y: 191, endPoint x: 1293, endPoint y: 193, distance: 87.9
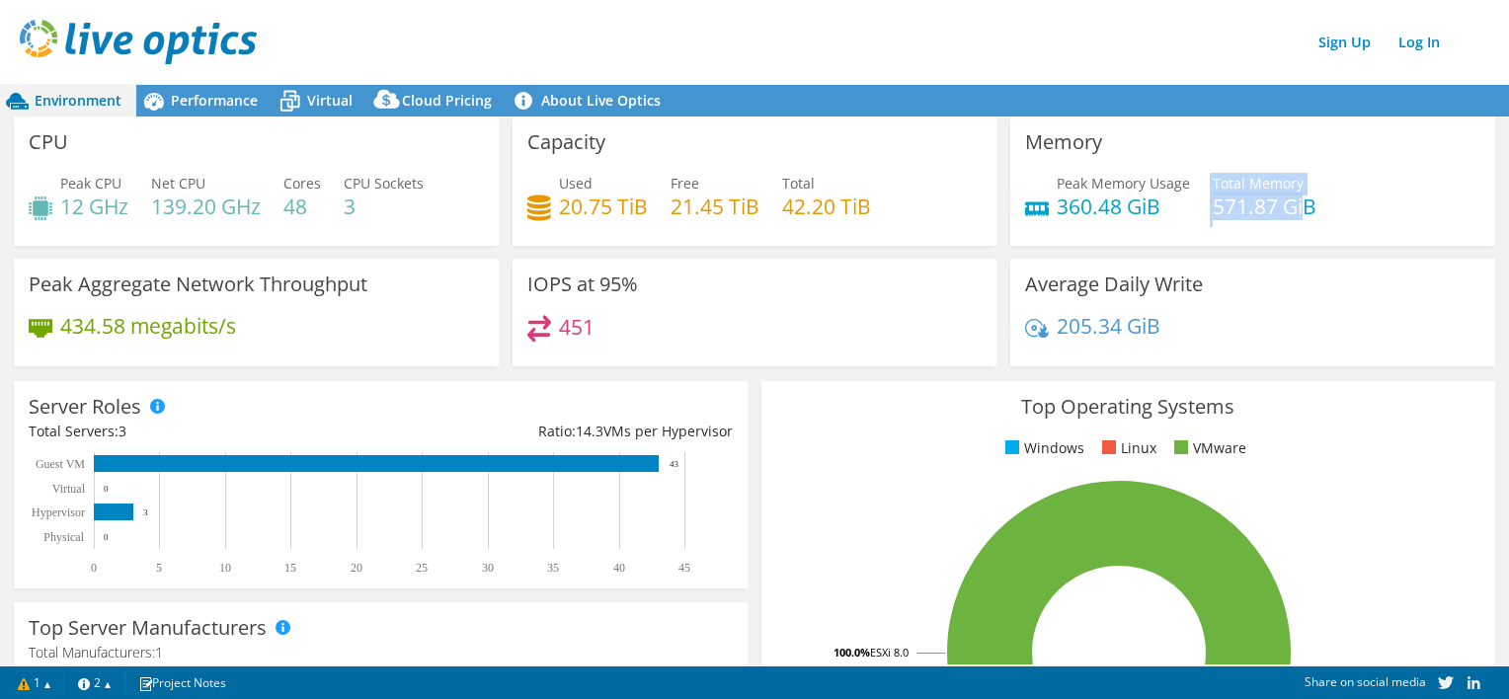
click at [1293, 193] on div "Peak Memory Usage 360.48 GiB Total Memory 571.87 GiB" at bounding box center [1252, 205] width 455 height 64
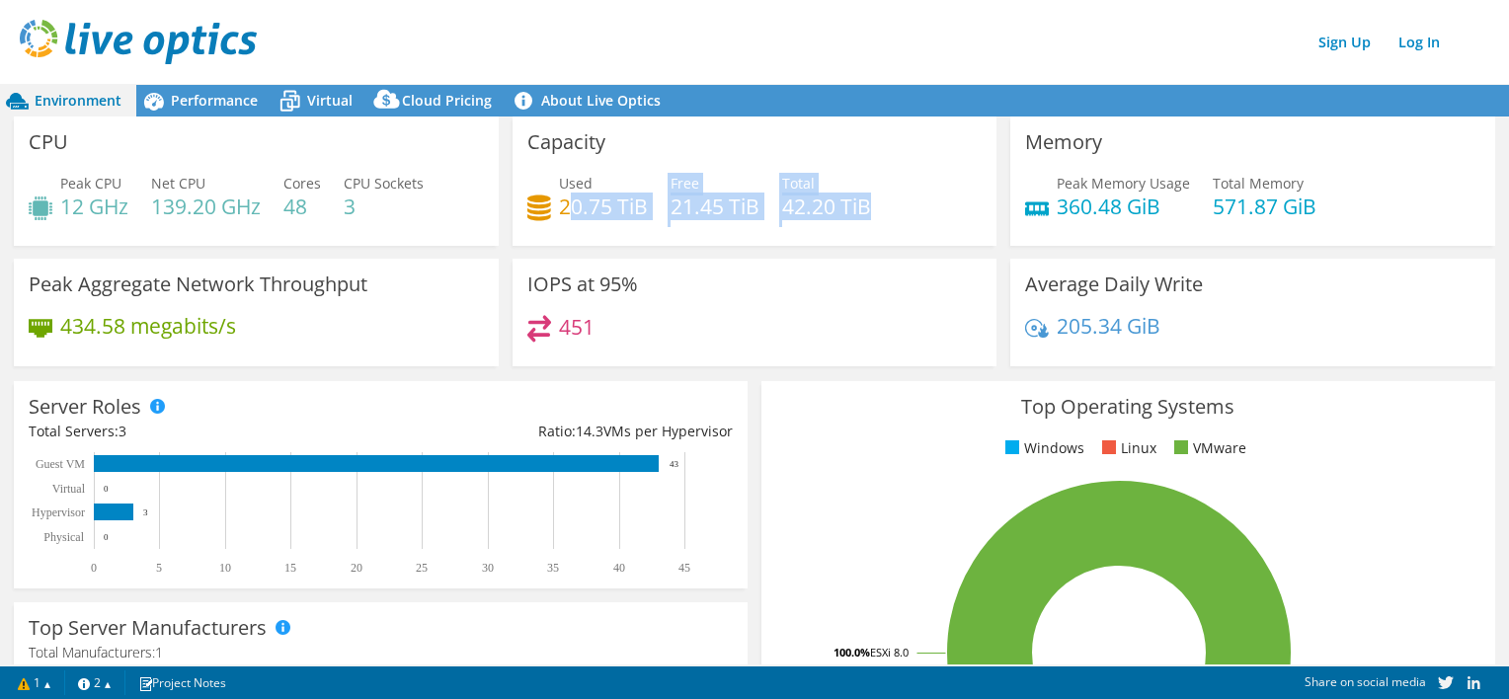
drag, startPoint x: 564, startPoint y: 201, endPoint x: 865, endPoint y: 211, distance: 301.3
click at [865, 211] on div "Used 20.75 TiB Free 21.45 TiB Total 42.20 TiB" at bounding box center [754, 205] width 455 height 64
click at [620, 233] on div "Used 20.75 TiB Free 21.45 TiB Total 42.20 TiB" at bounding box center [754, 205] width 455 height 64
drag, startPoint x: 547, startPoint y: 207, endPoint x: 860, endPoint y: 209, distance: 313.0
click at [860, 209] on div "Used 20.75 TiB Free 21.45 TiB Total 42.20 TiB" at bounding box center [754, 205] width 455 height 64
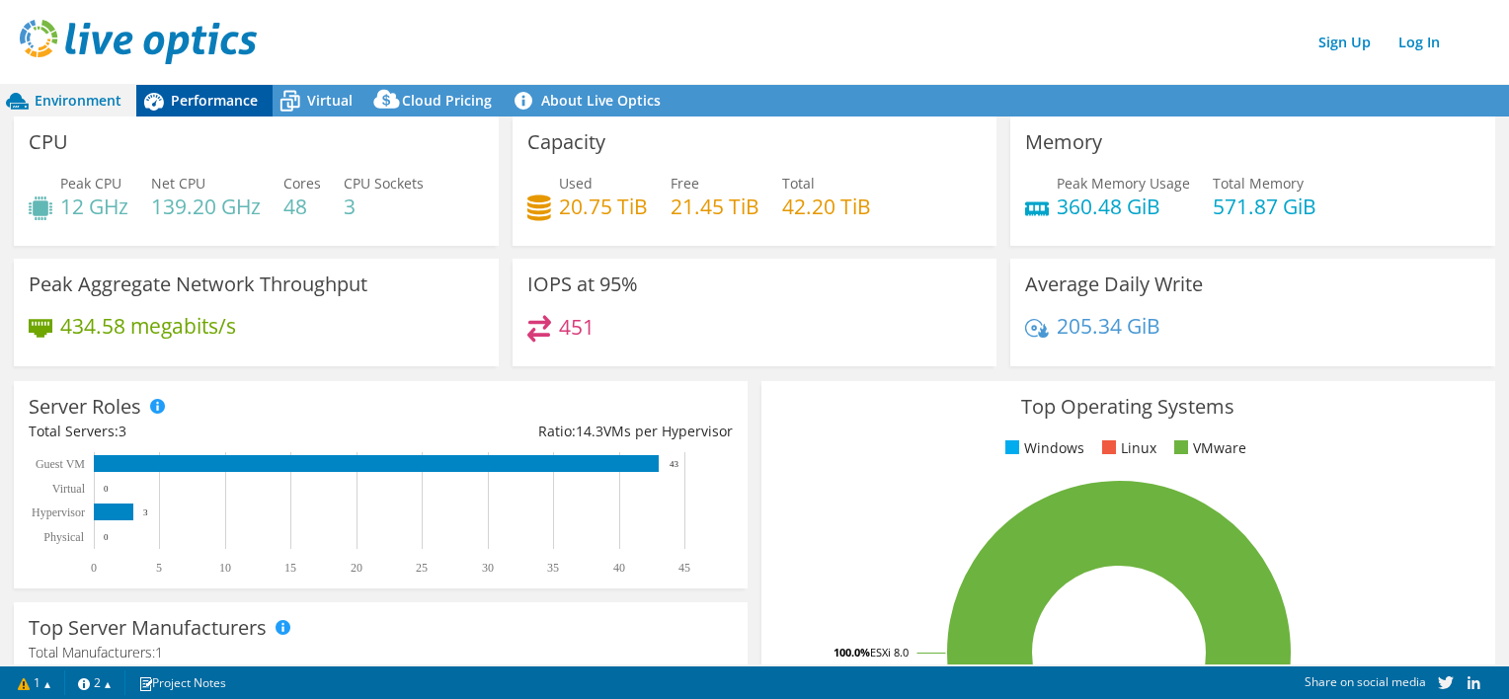
click at [208, 97] on span "Performance" at bounding box center [214, 100] width 87 height 19
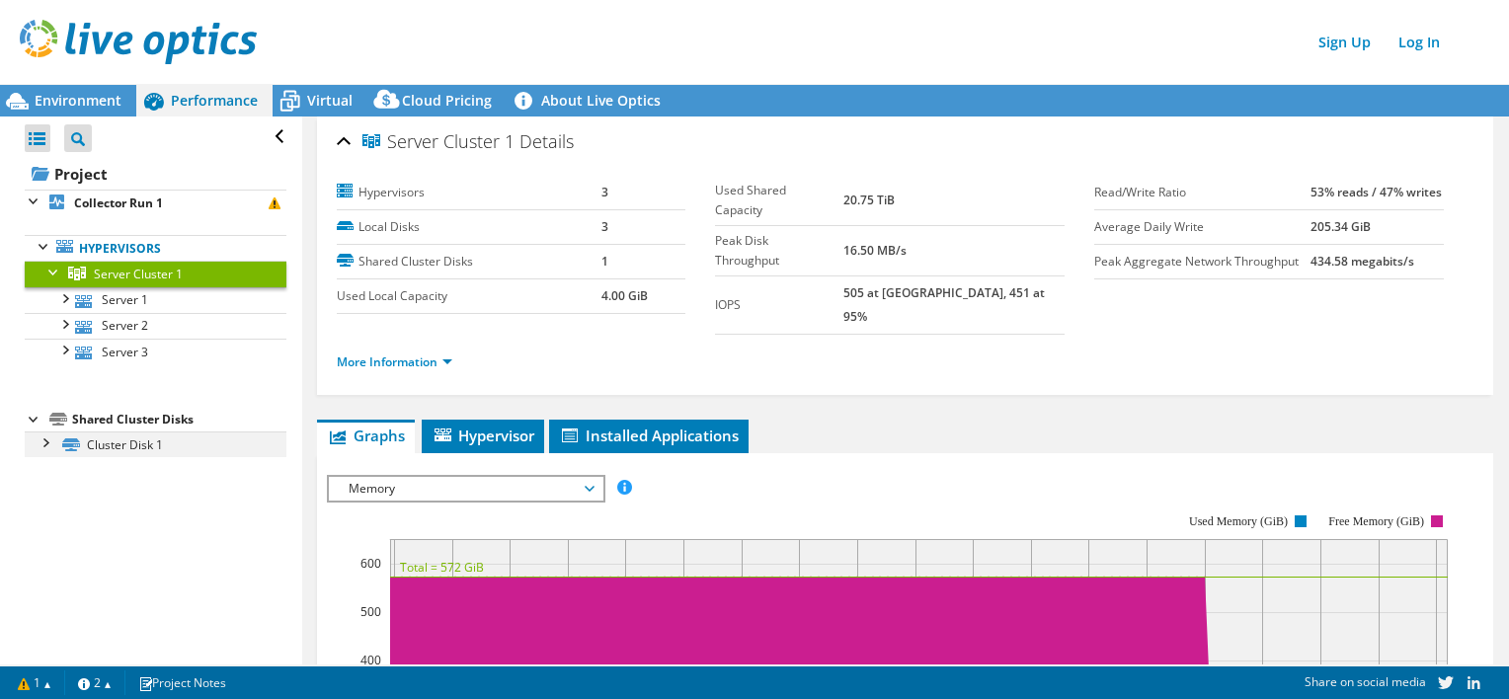
click at [43, 442] on div at bounding box center [45, 441] width 20 height 20
click at [44, 441] on div at bounding box center [45, 441] width 20 height 20
drag, startPoint x: 877, startPoint y: 189, endPoint x: 944, endPoint y: 191, distance: 67.2
click at [944, 191] on tr "Used Shared Capacity 20.75 TiB" at bounding box center [890, 201] width 350 height 50
click at [43, 443] on div at bounding box center [45, 441] width 20 height 20
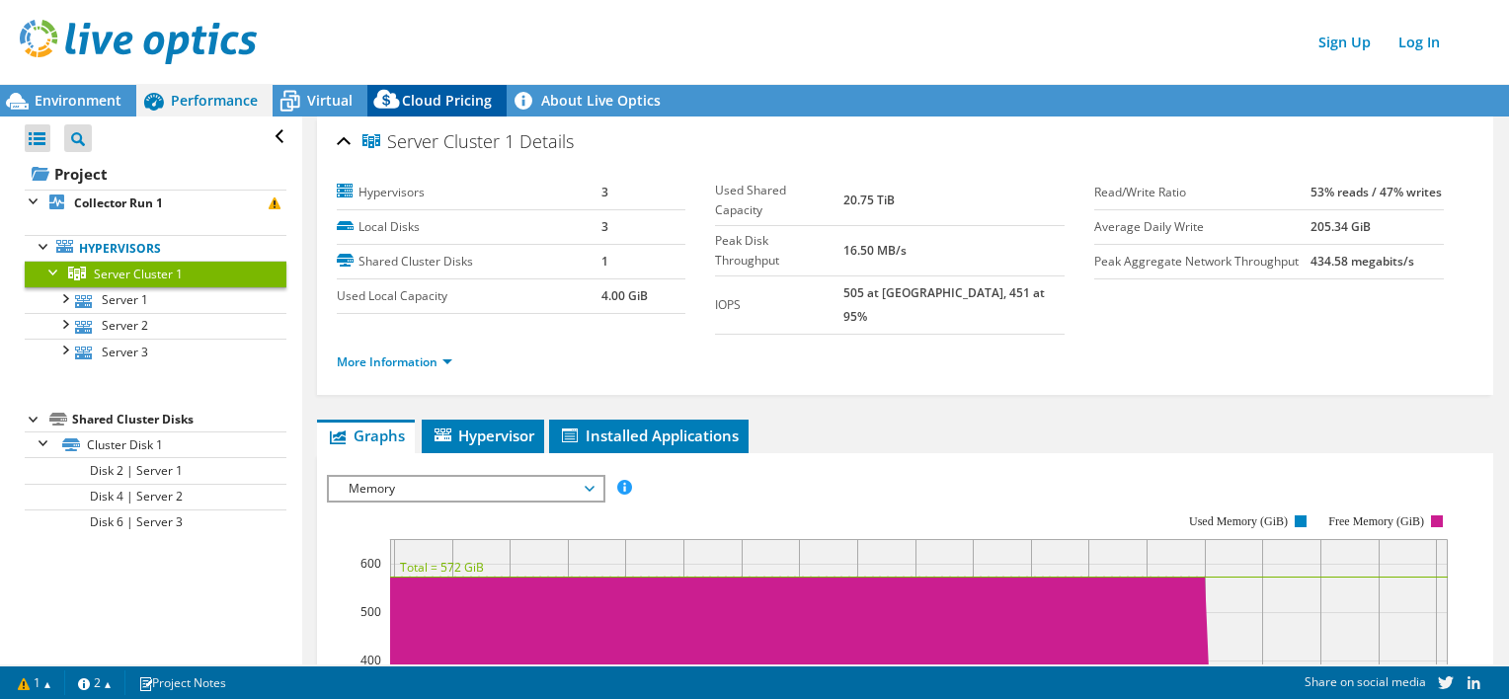
click at [413, 93] on span "Cloud Pricing" at bounding box center [447, 100] width 90 height 19
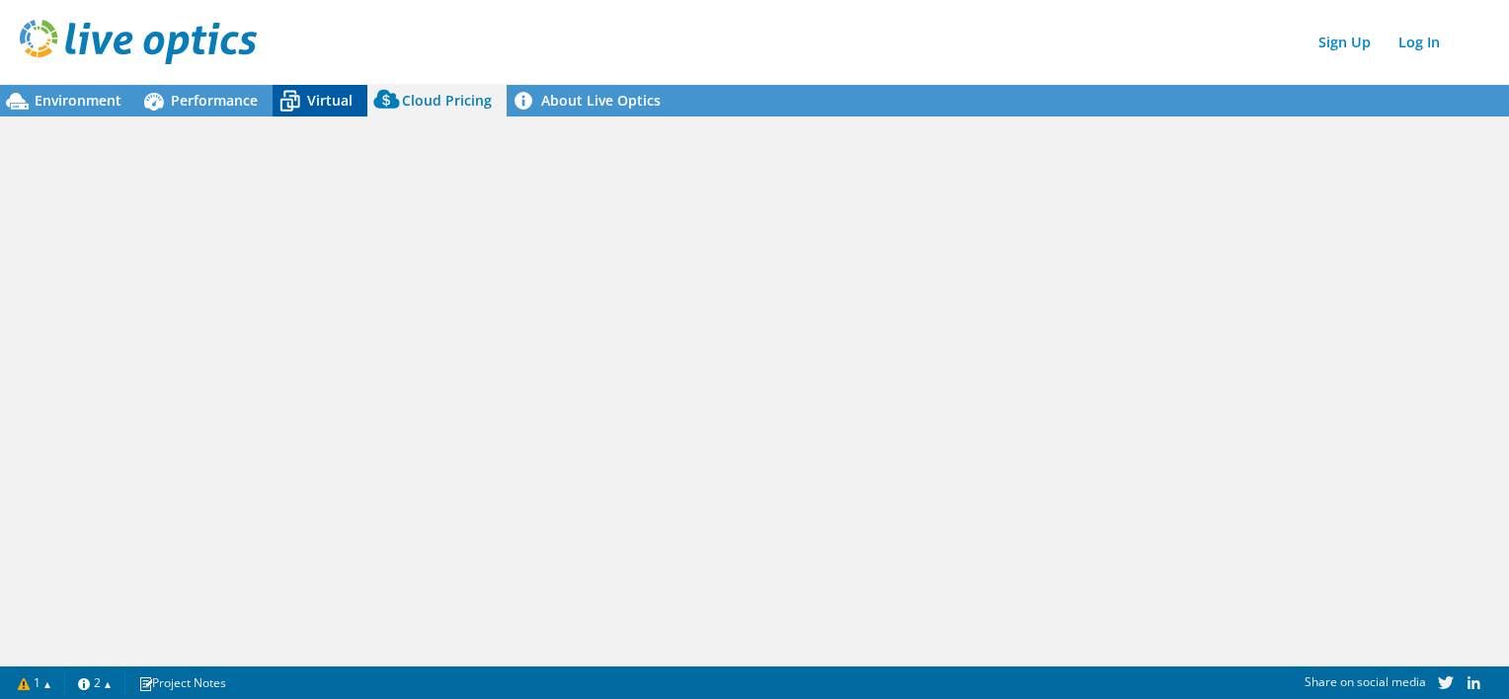
click at [303, 91] on icon at bounding box center [290, 101] width 35 height 35
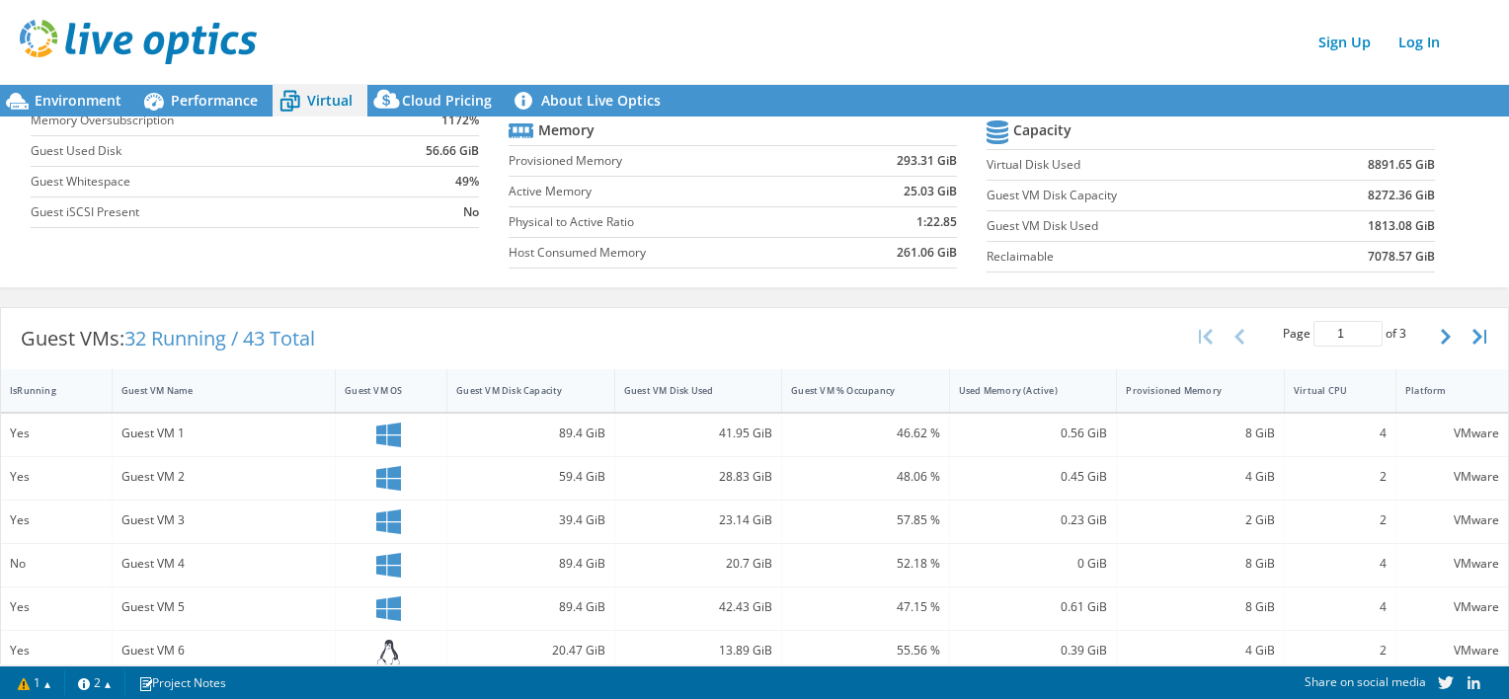
scroll to position [71, 0]
click at [210, 106] on span "Performance" at bounding box center [214, 100] width 87 height 19
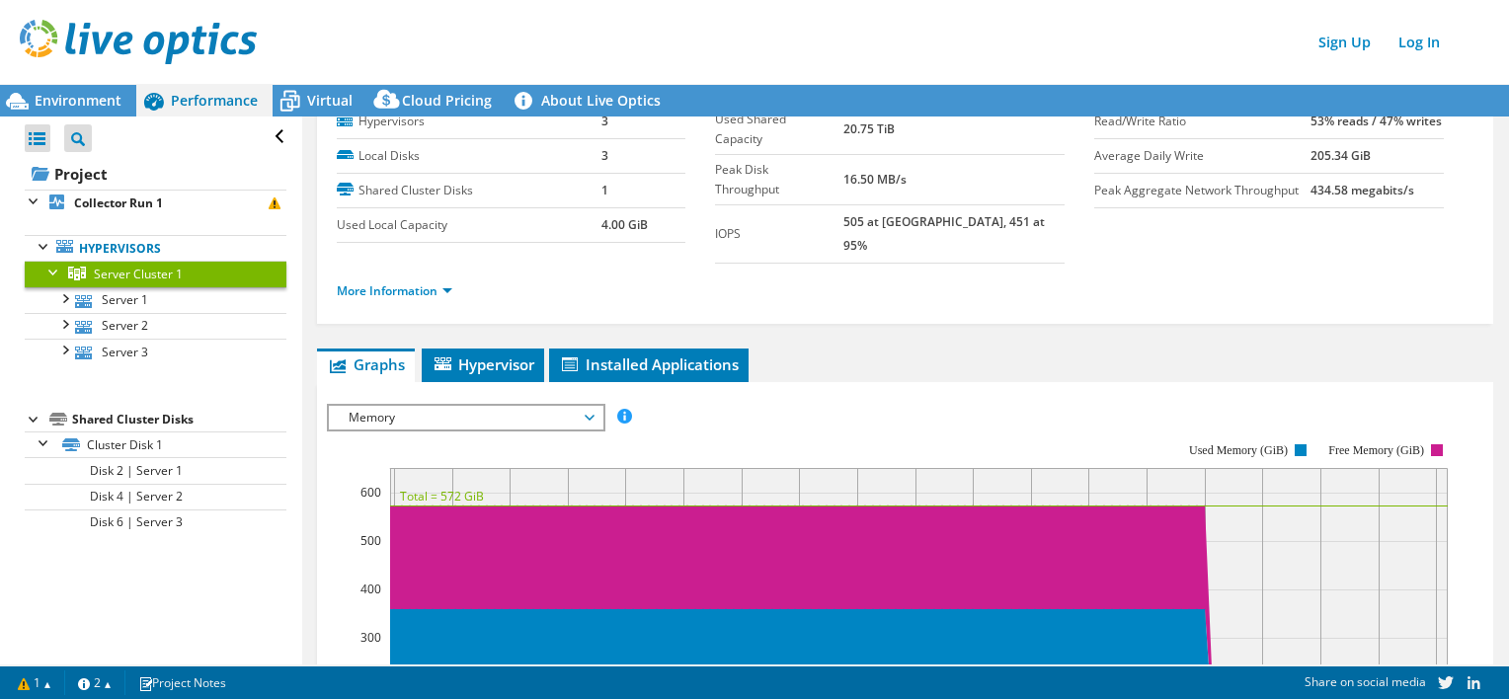
click at [431, 406] on span "Memory" at bounding box center [466, 418] width 254 height 24
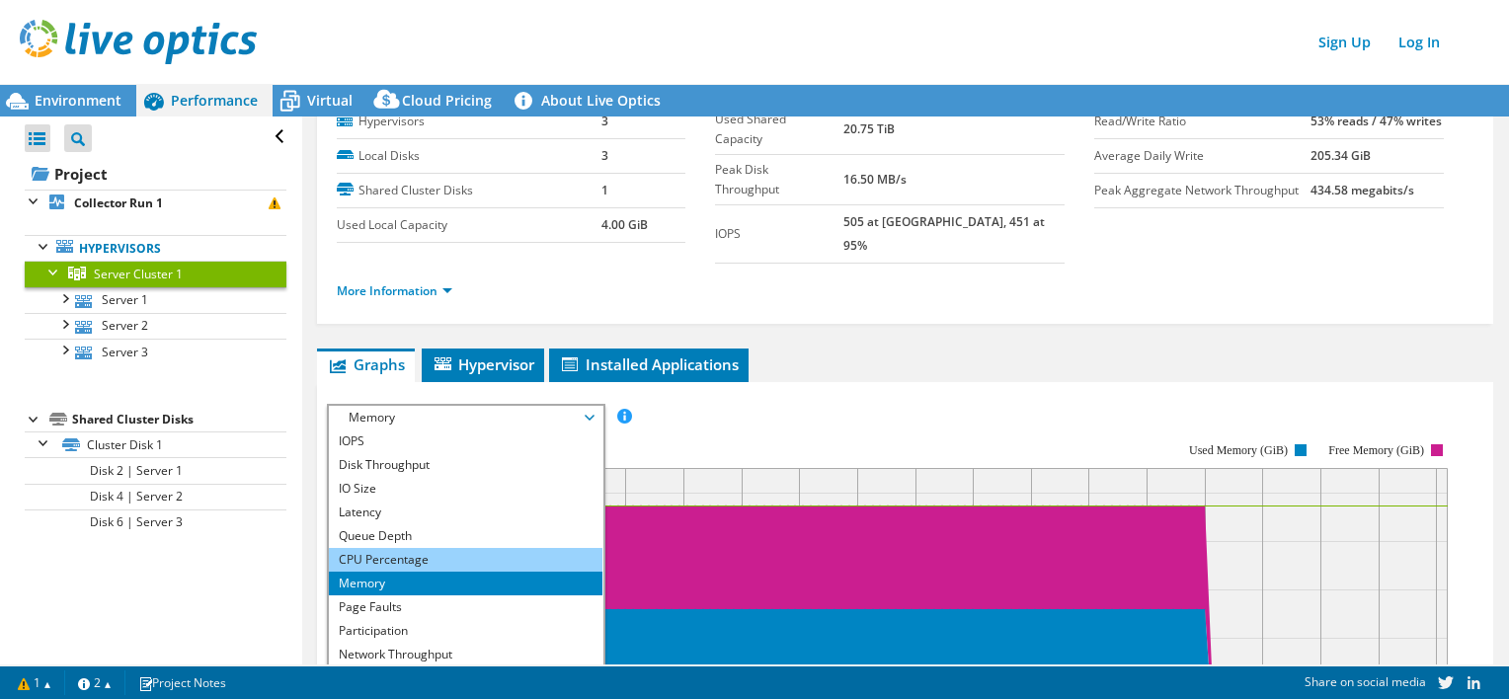
click at [364, 548] on li "CPU Percentage" at bounding box center [466, 560] width 274 height 24
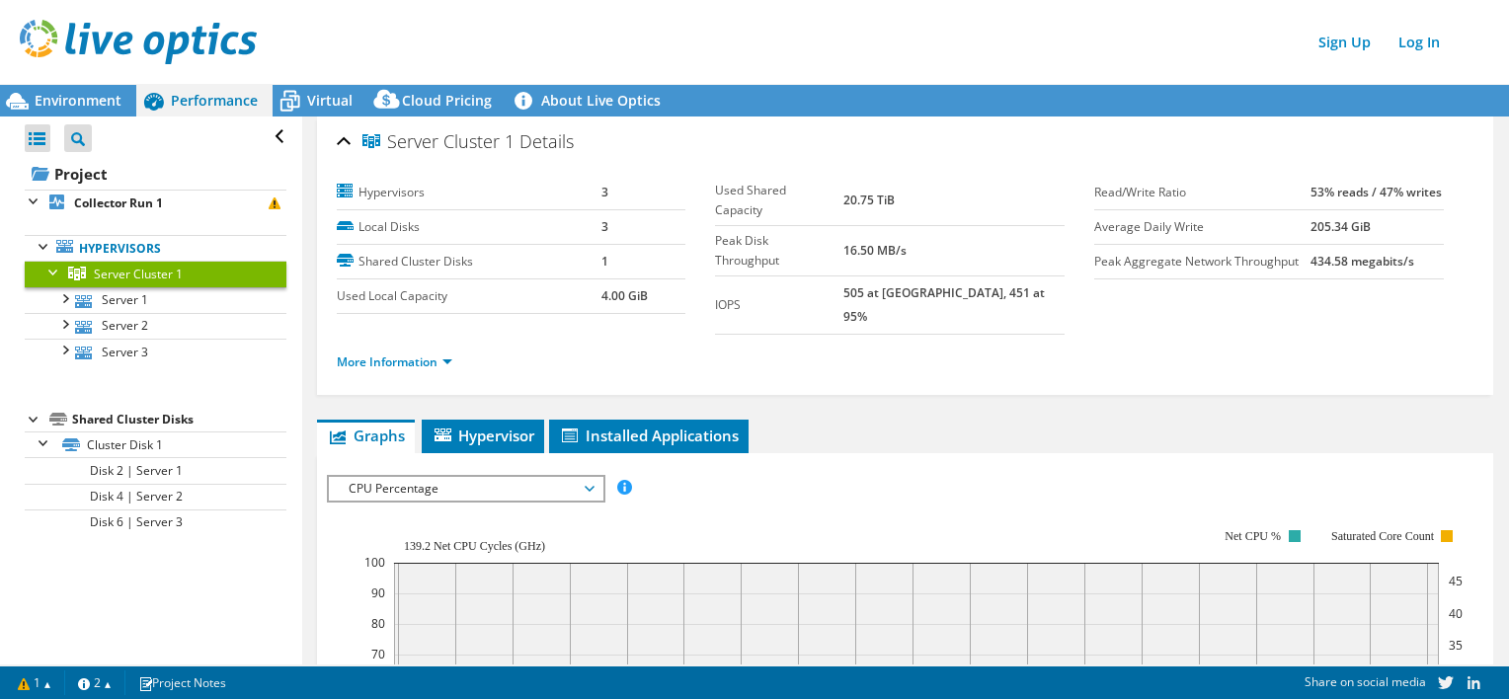
click at [589, 477] on span "CPU Percentage" at bounding box center [466, 489] width 254 height 24
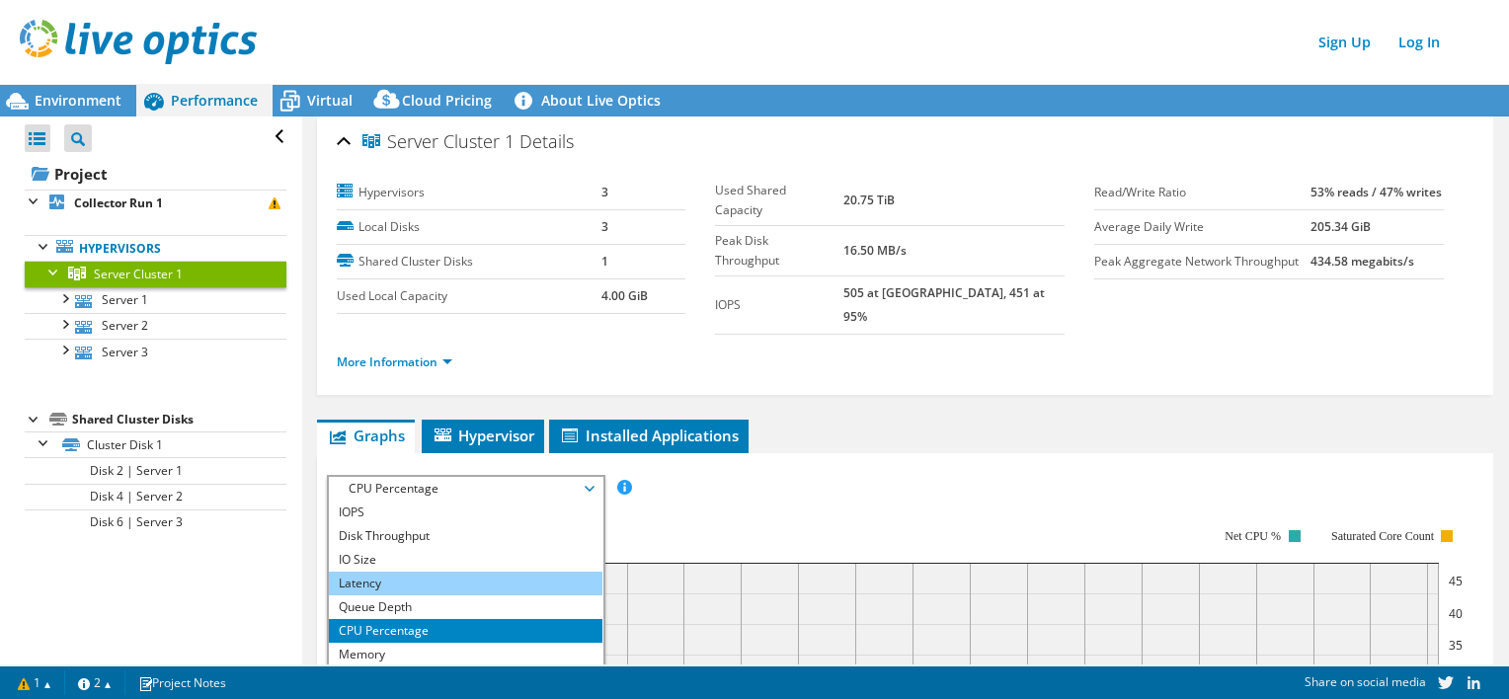
click at [393, 572] on li "Latency" at bounding box center [466, 584] width 274 height 24
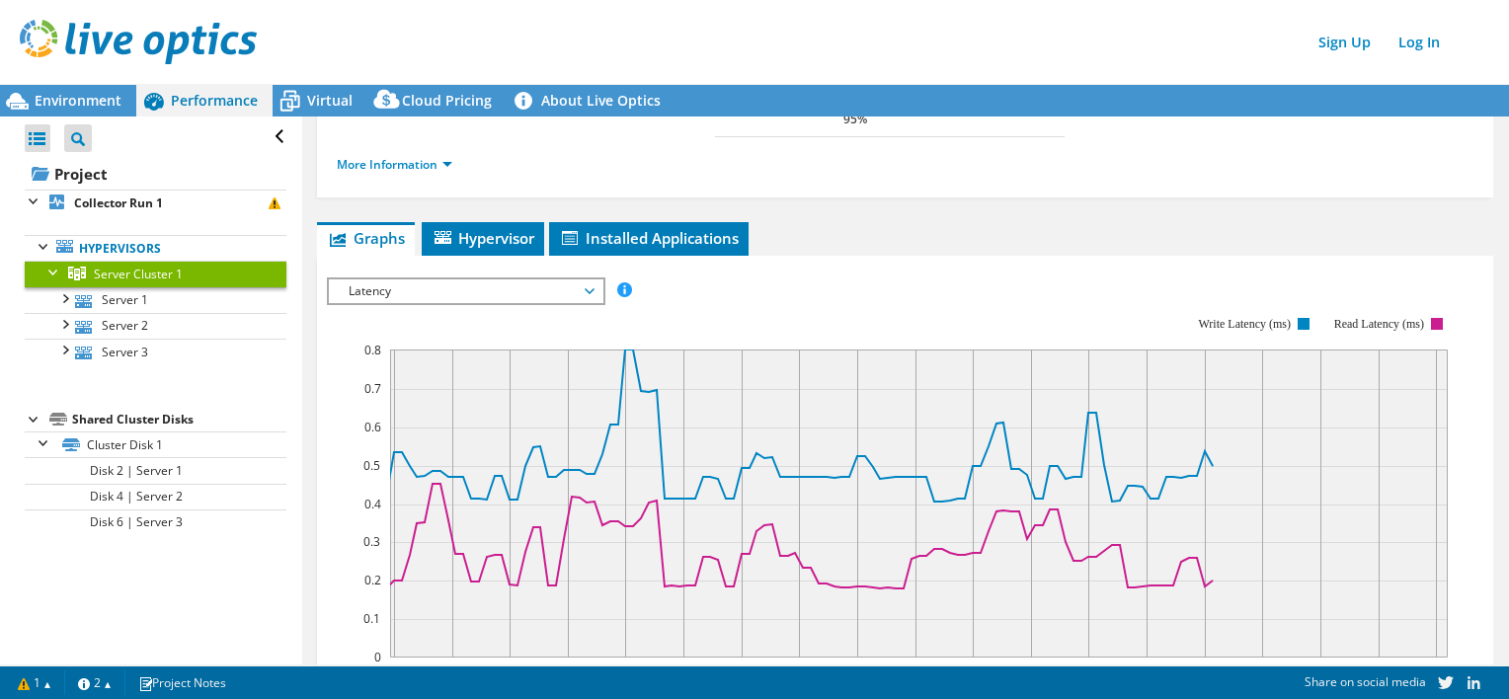
scroll to position [296, 0]
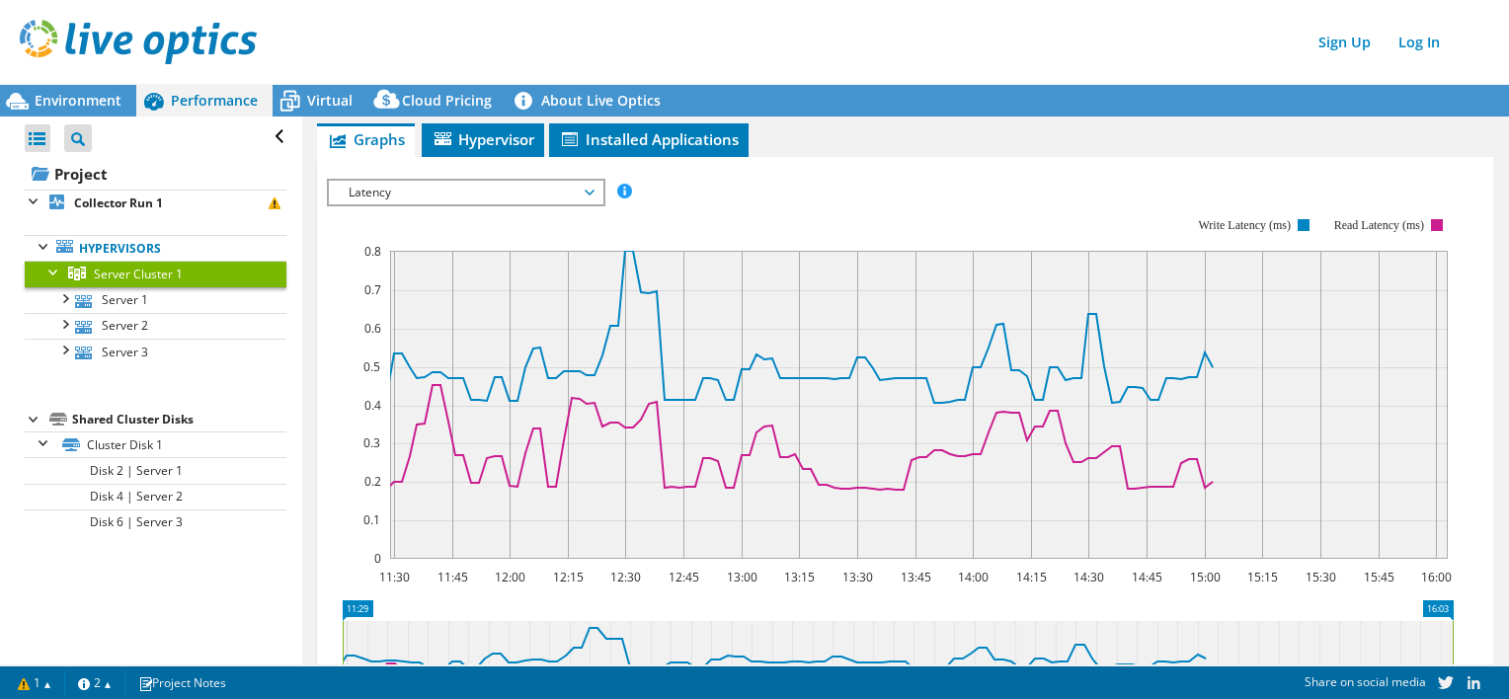
click at [704, 31] on div "Sign Up Log In" at bounding box center [774, 42] width 1509 height 44
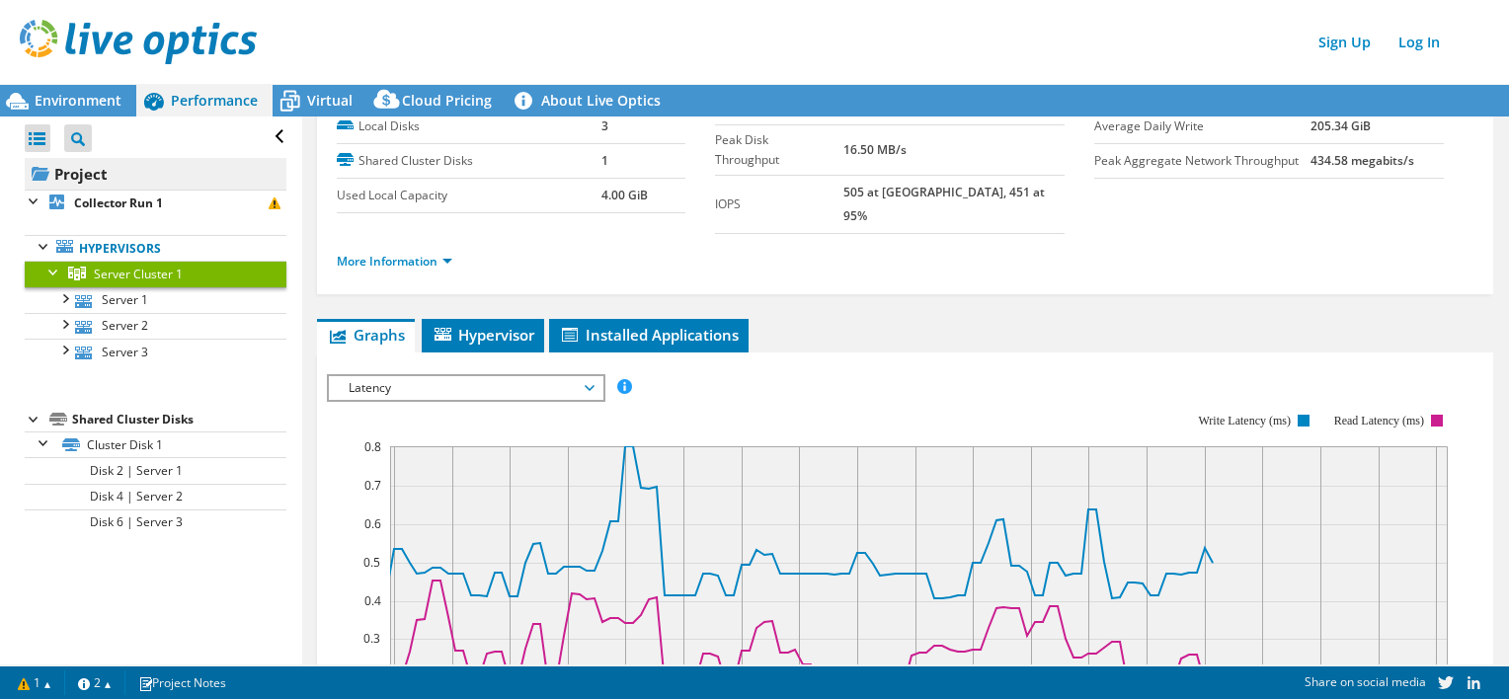
scroll to position [0, 0]
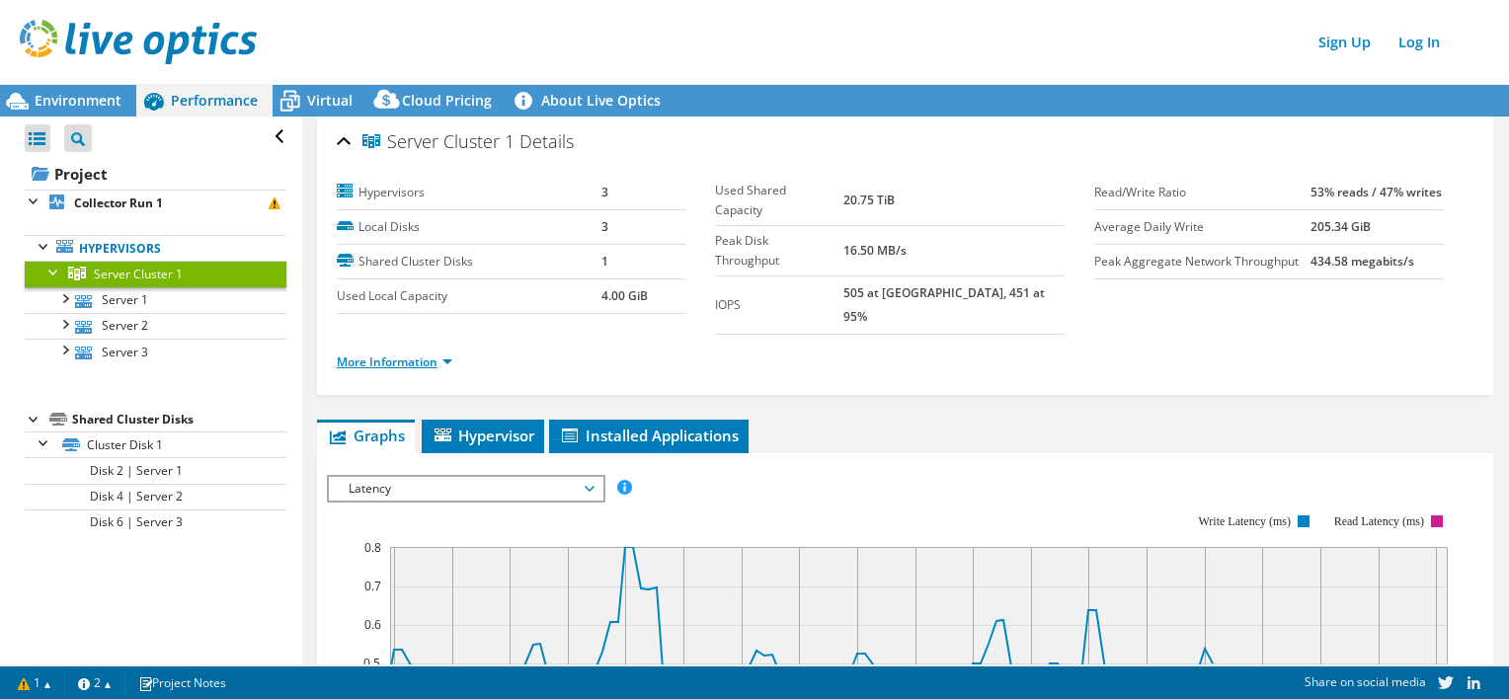
click at [425, 353] on link "More Information" at bounding box center [395, 361] width 116 height 17
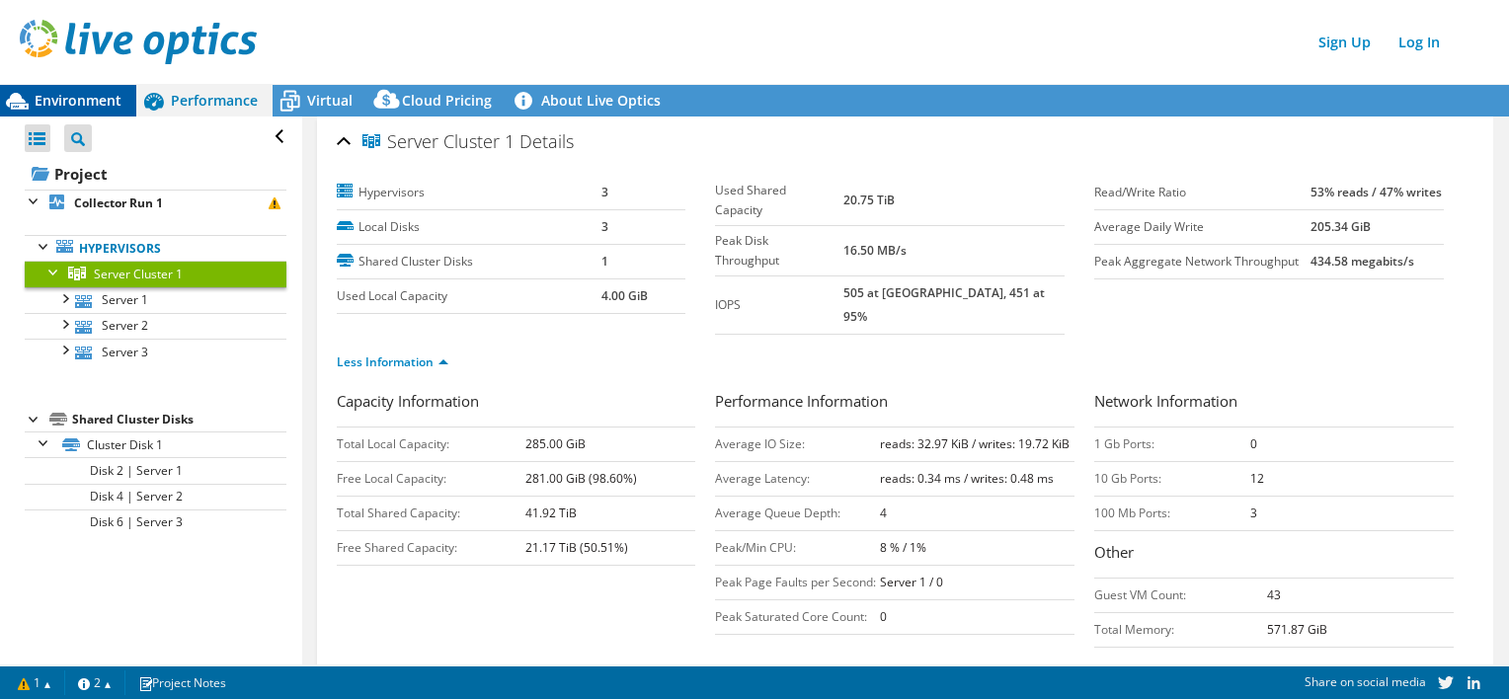
click at [71, 95] on span "Environment" at bounding box center [78, 100] width 87 height 19
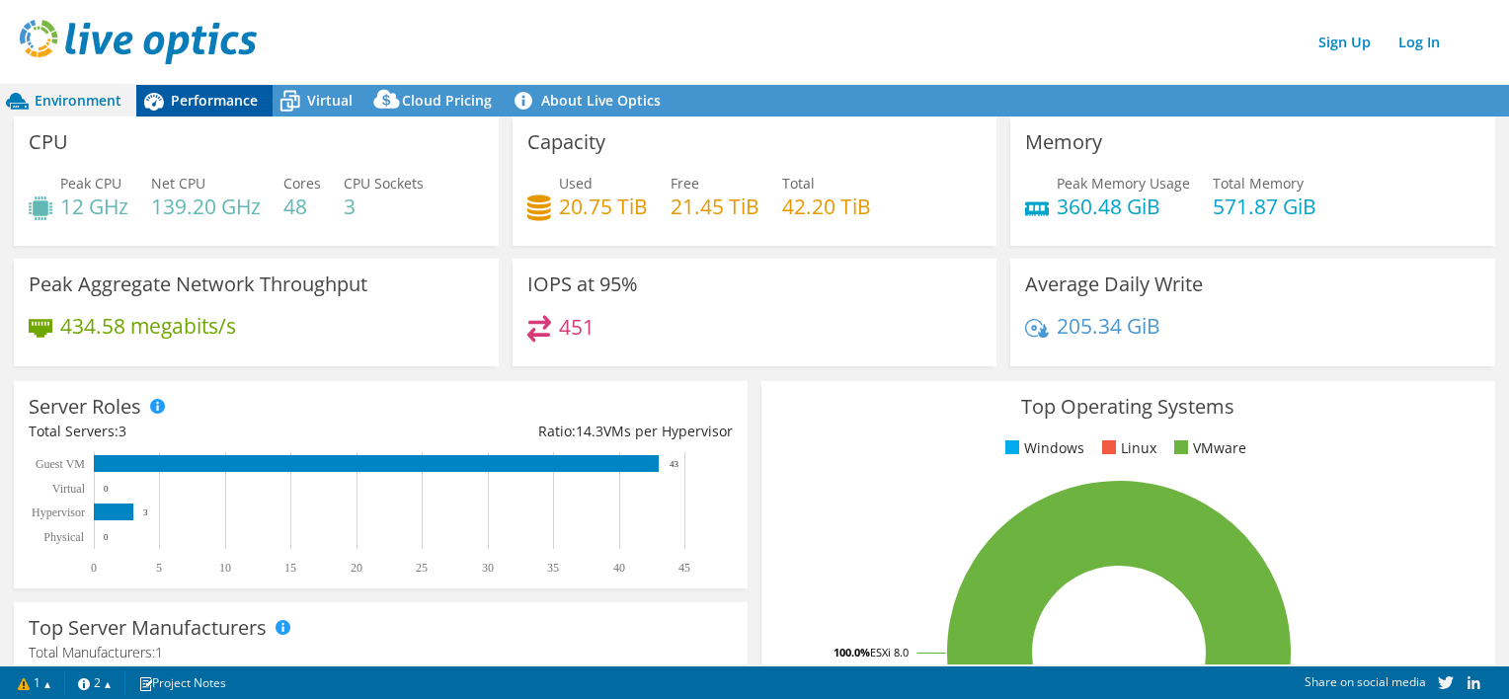
click at [202, 91] on span "Performance" at bounding box center [214, 100] width 87 height 19
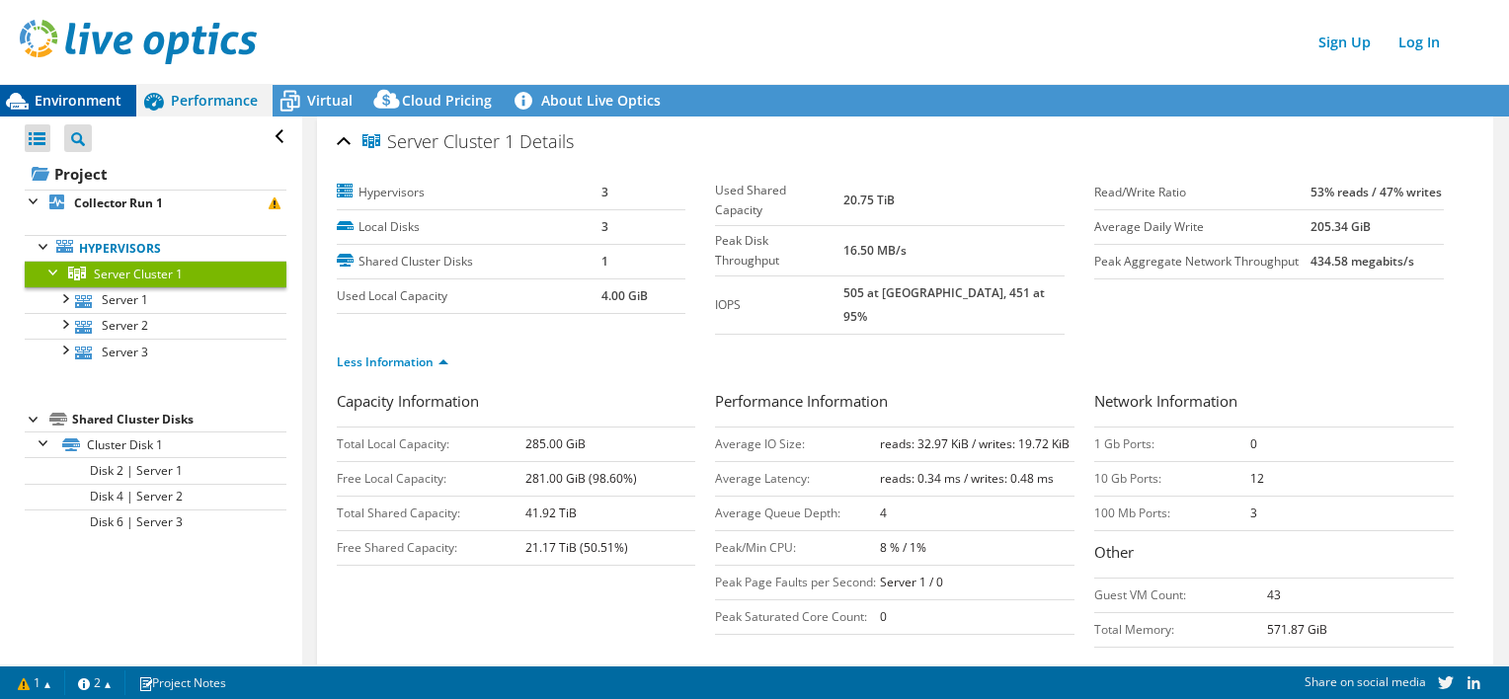
click at [78, 99] on span "Environment" at bounding box center [78, 100] width 87 height 19
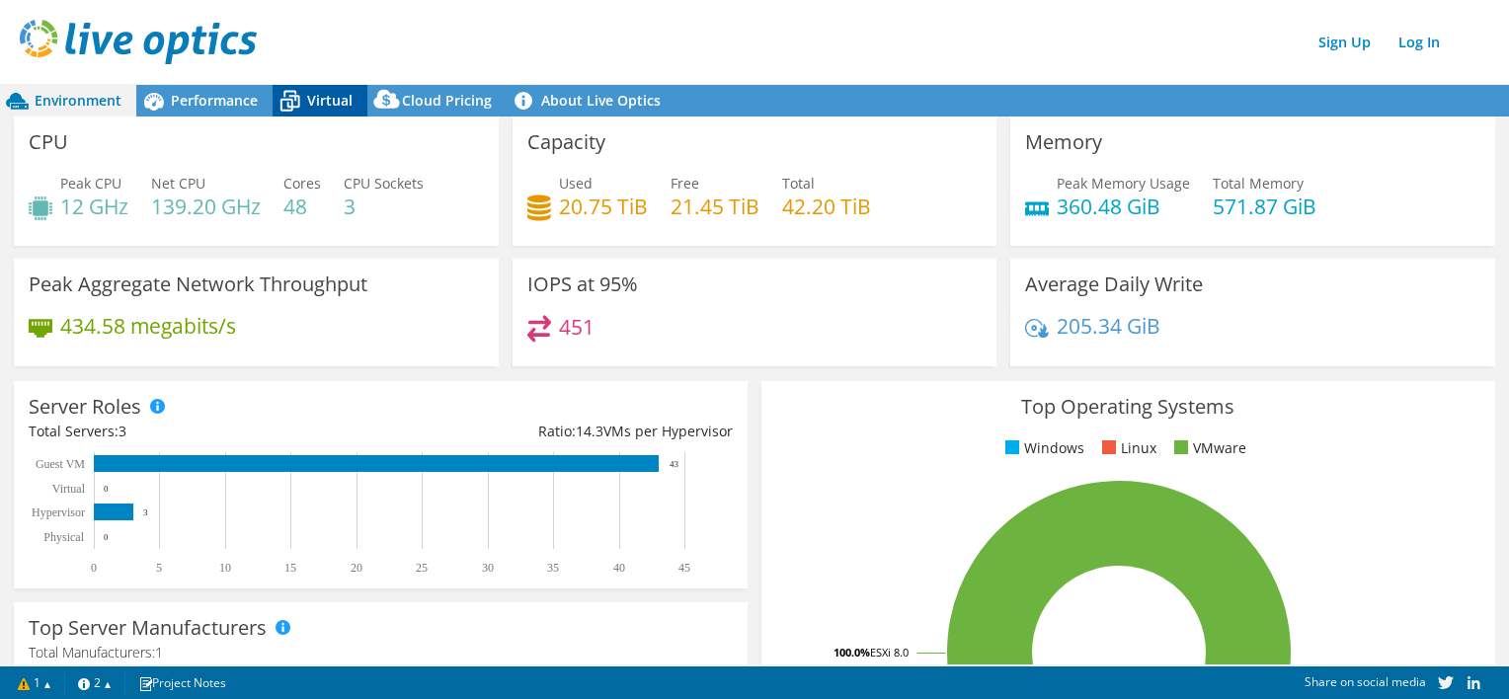
click at [302, 106] on icon at bounding box center [290, 101] width 35 height 35
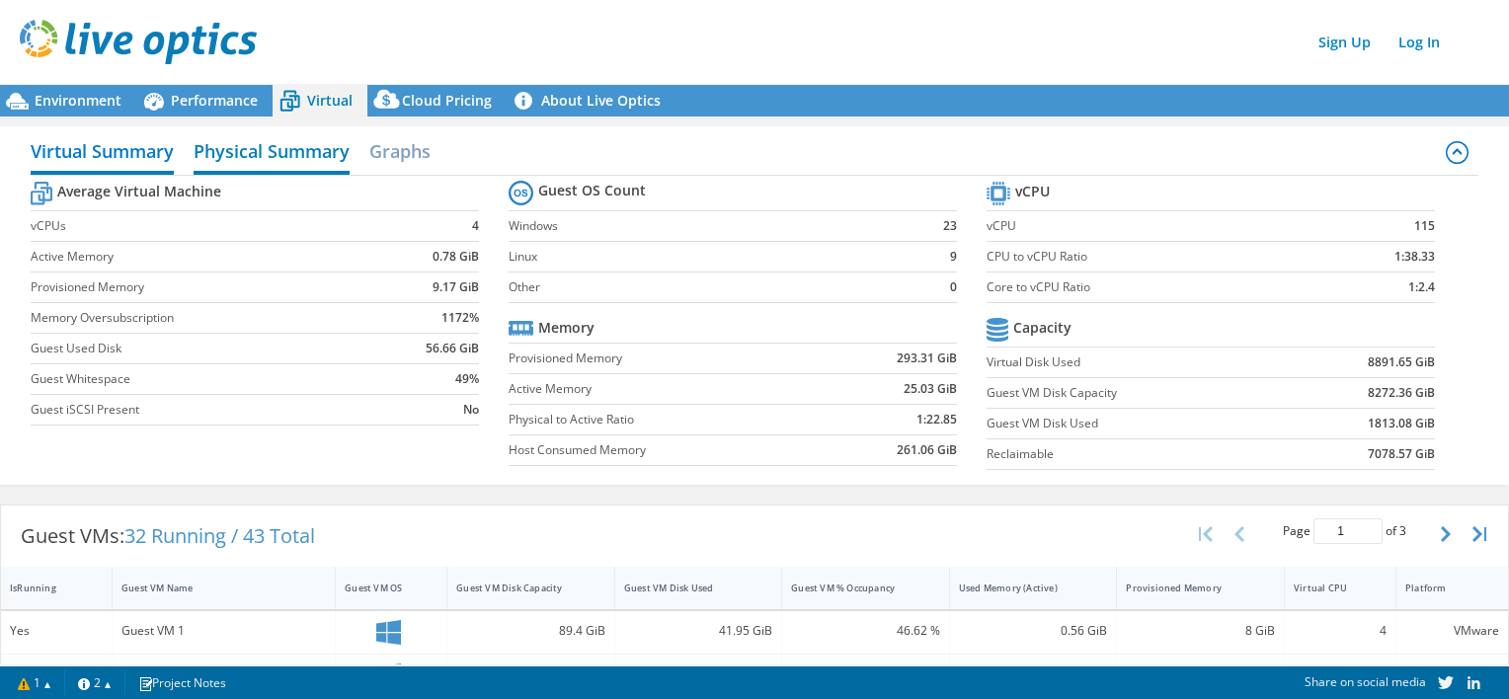
click at [260, 157] on h2 "Physical Summary" at bounding box center [272, 152] width 156 height 43
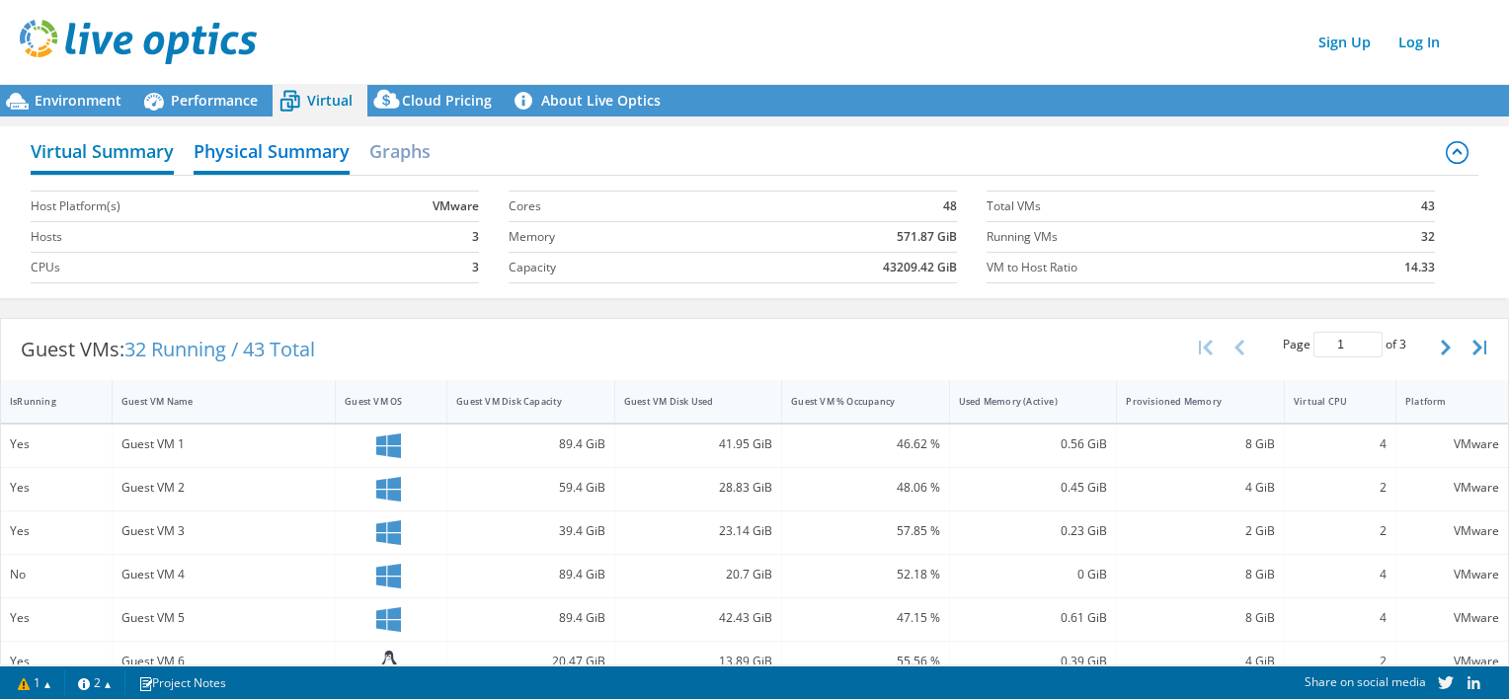
click at [121, 156] on h2 "Virtual Summary" at bounding box center [102, 152] width 143 height 43
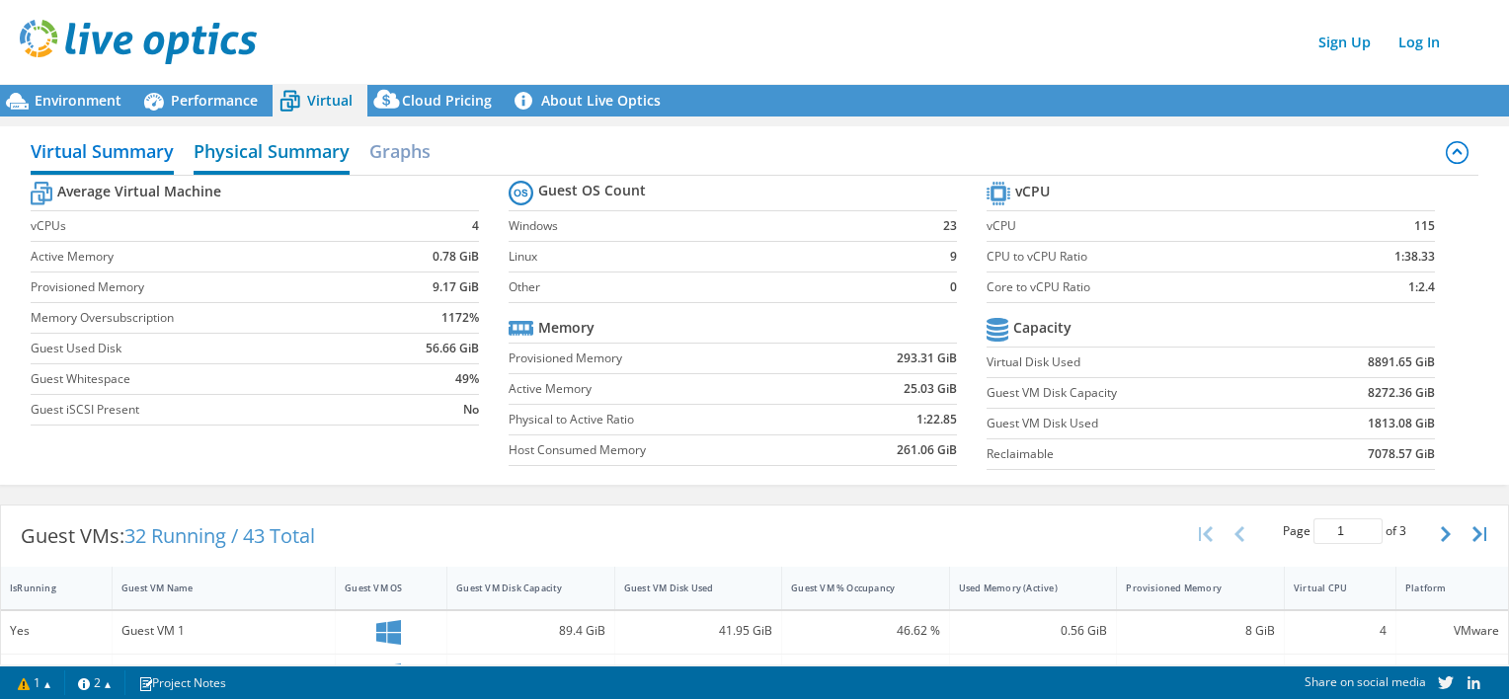
click at [300, 158] on h2 "Physical Summary" at bounding box center [272, 152] width 156 height 43
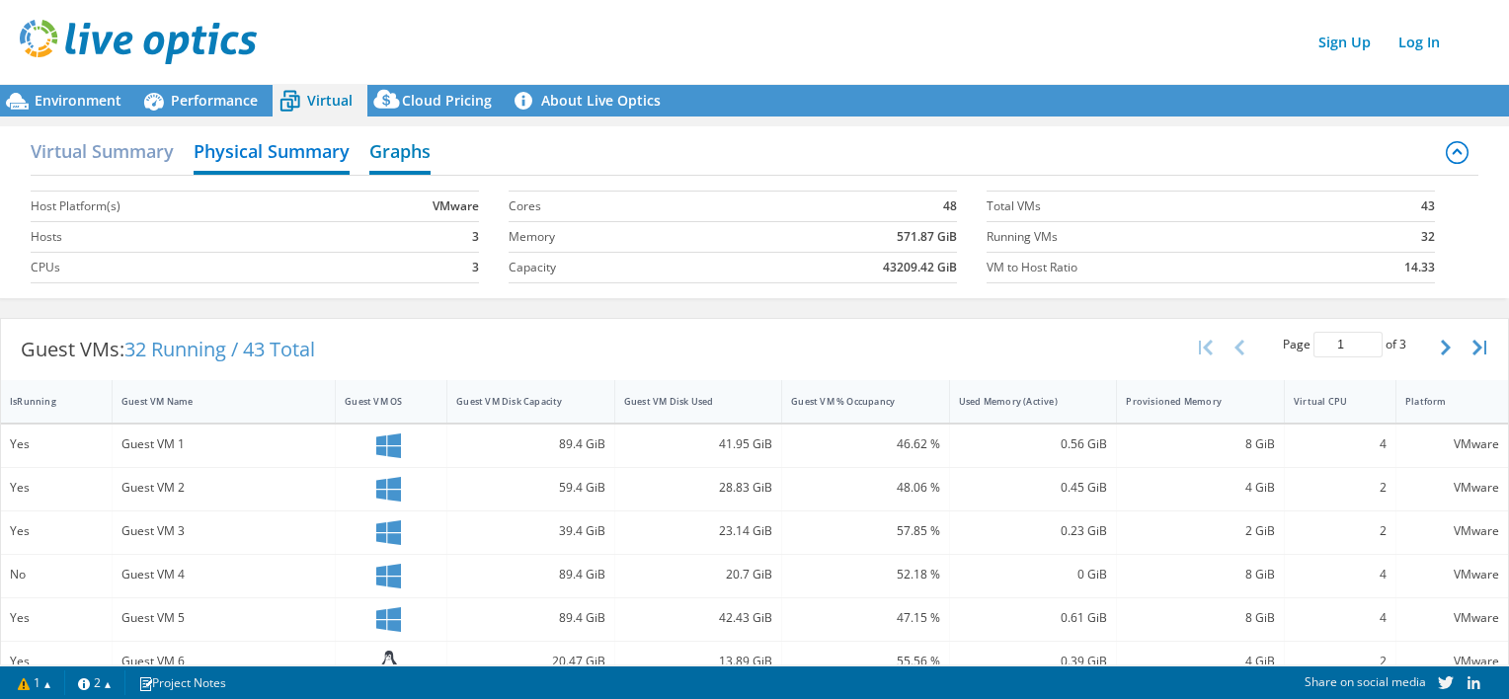
click at [414, 165] on h2 "Graphs" at bounding box center [399, 152] width 61 height 43
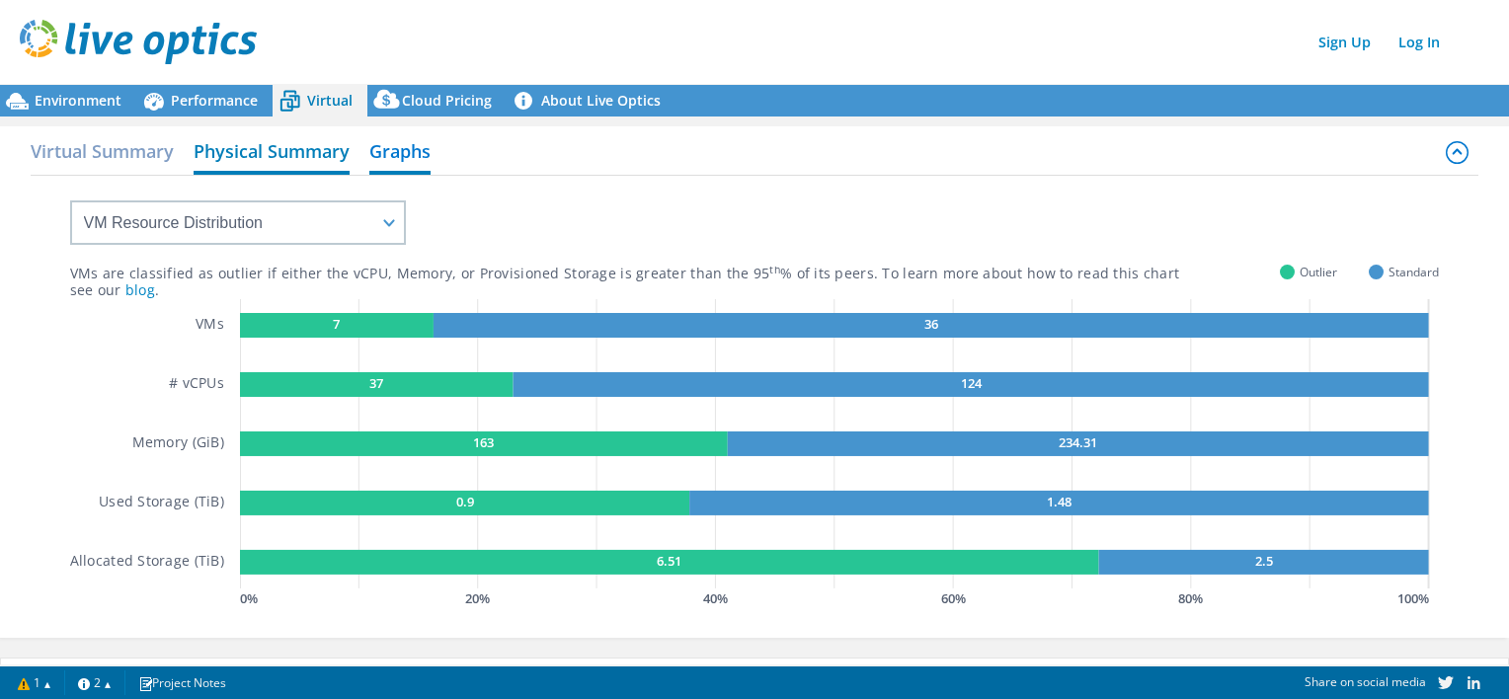
click at [300, 150] on h2 "Physical Summary" at bounding box center [272, 152] width 156 height 43
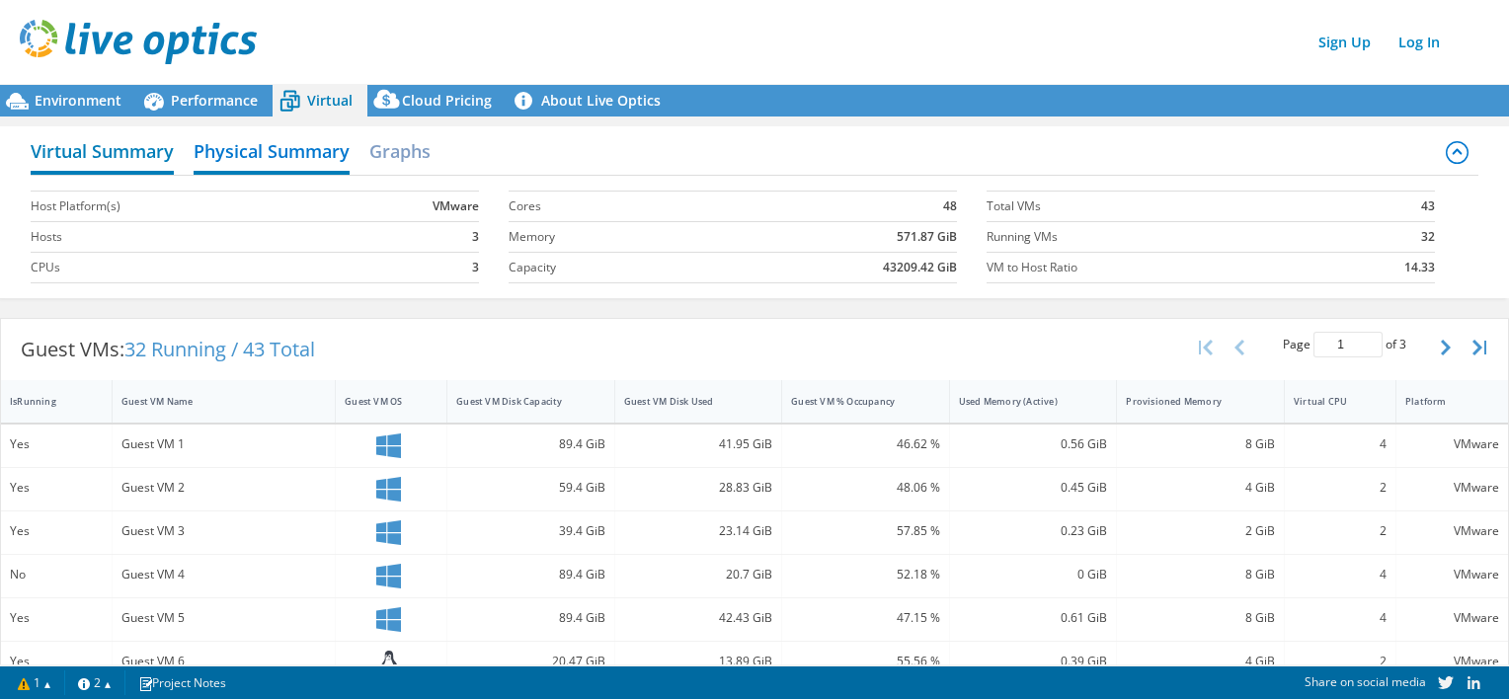
click at [117, 138] on h2 "Virtual Summary" at bounding box center [102, 152] width 143 height 43
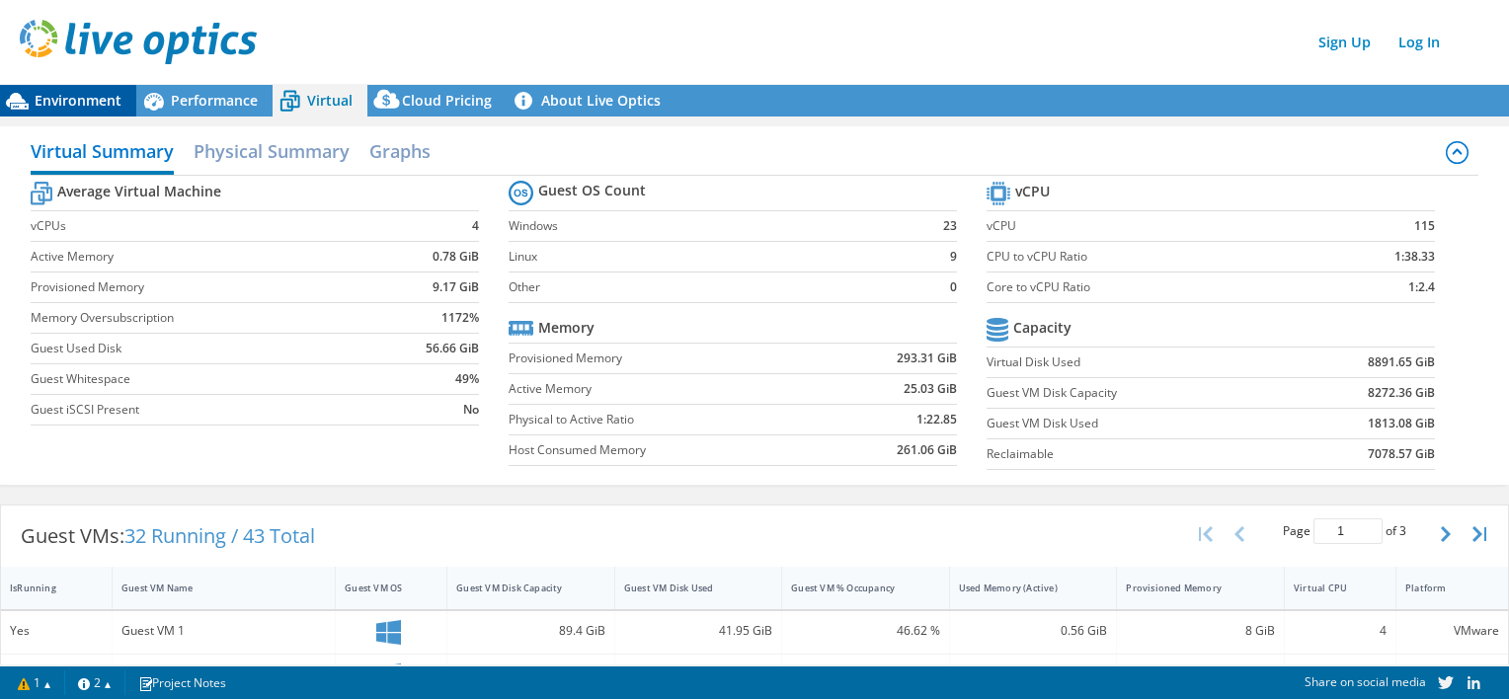
click at [88, 111] on div "Environment" at bounding box center [68, 101] width 136 height 32
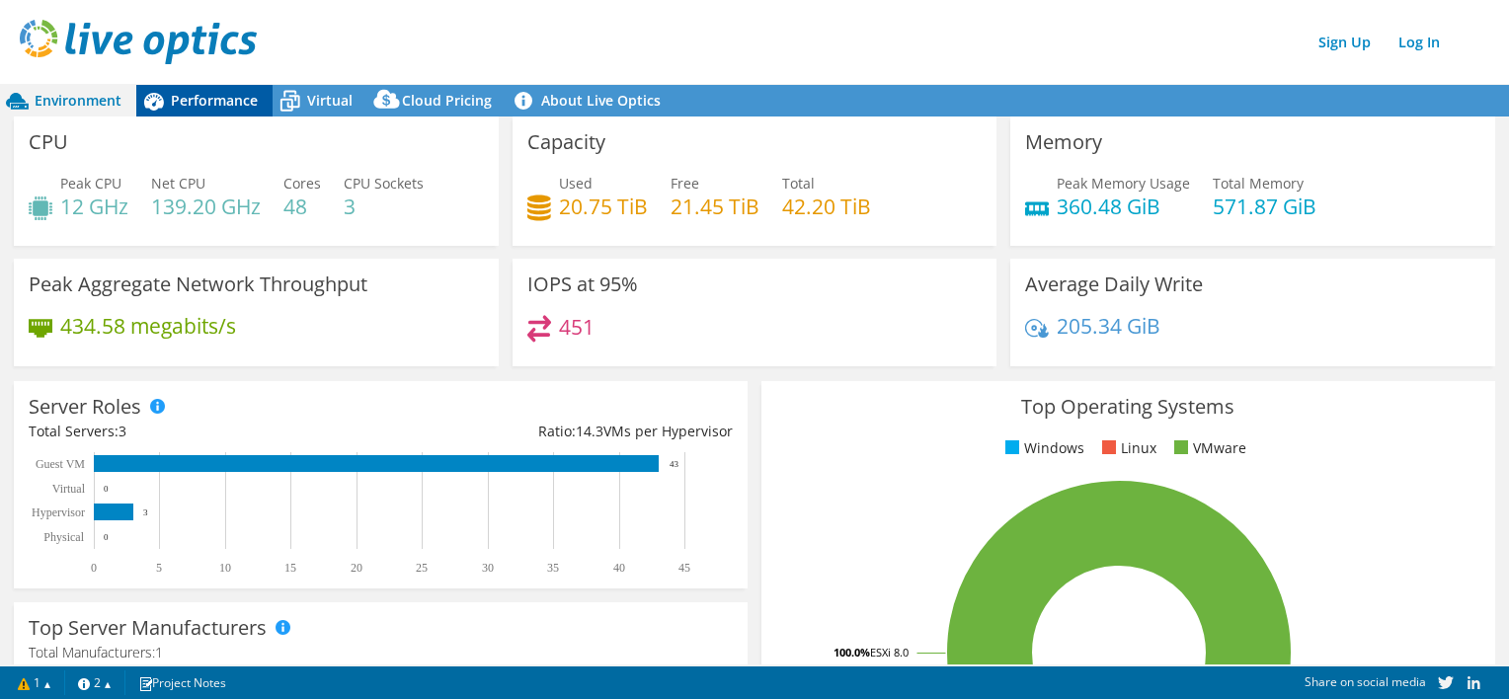
click at [222, 108] on span "Performance" at bounding box center [214, 100] width 87 height 19
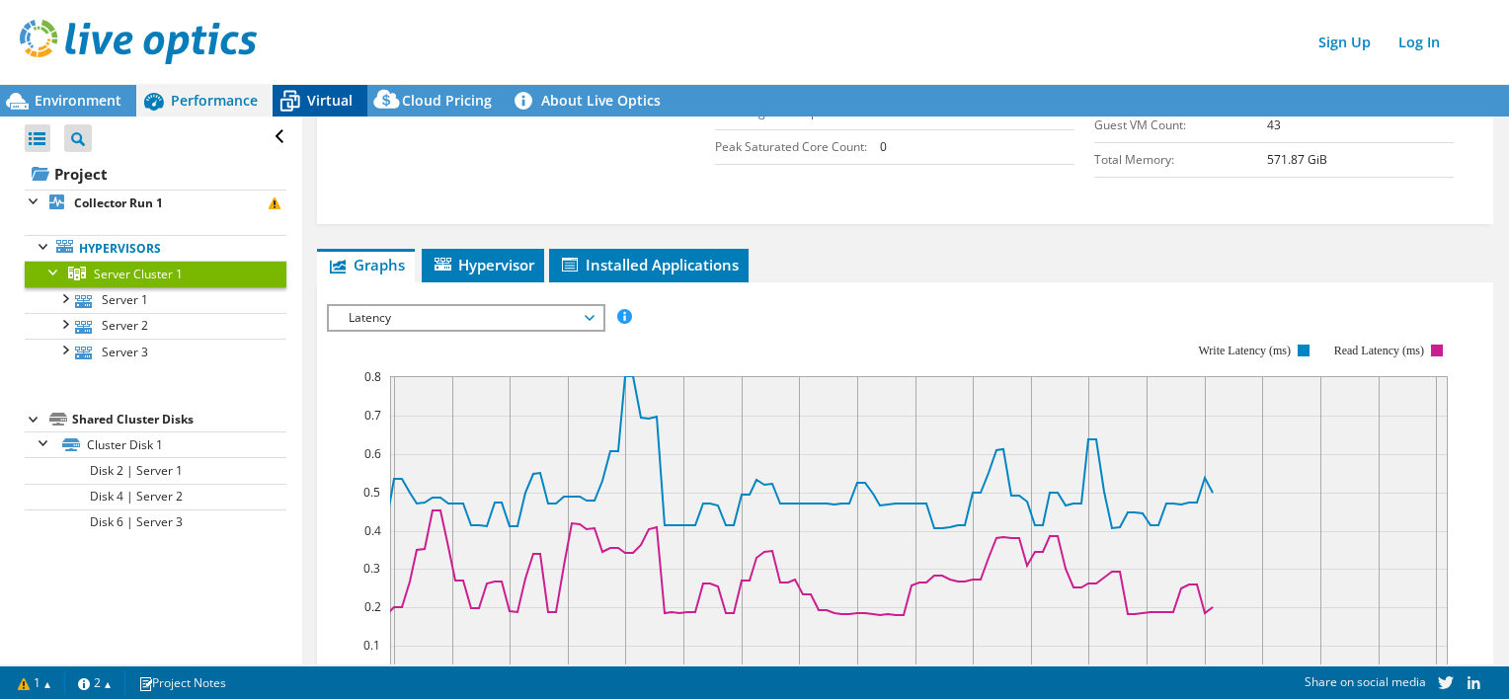
click at [323, 103] on span "Virtual" at bounding box center [329, 100] width 45 height 19
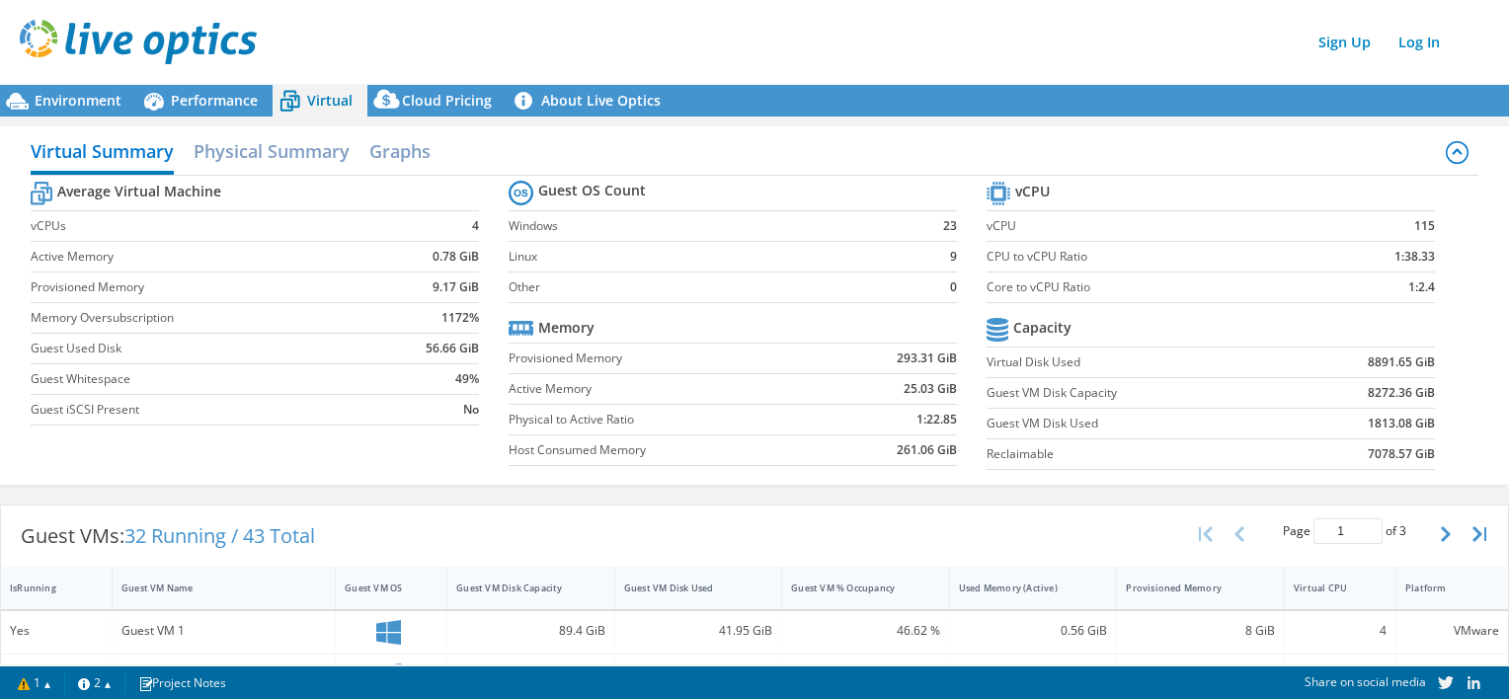
scroll to position [404, 0]
click at [194, 87] on div "Performance" at bounding box center [204, 101] width 136 height 32
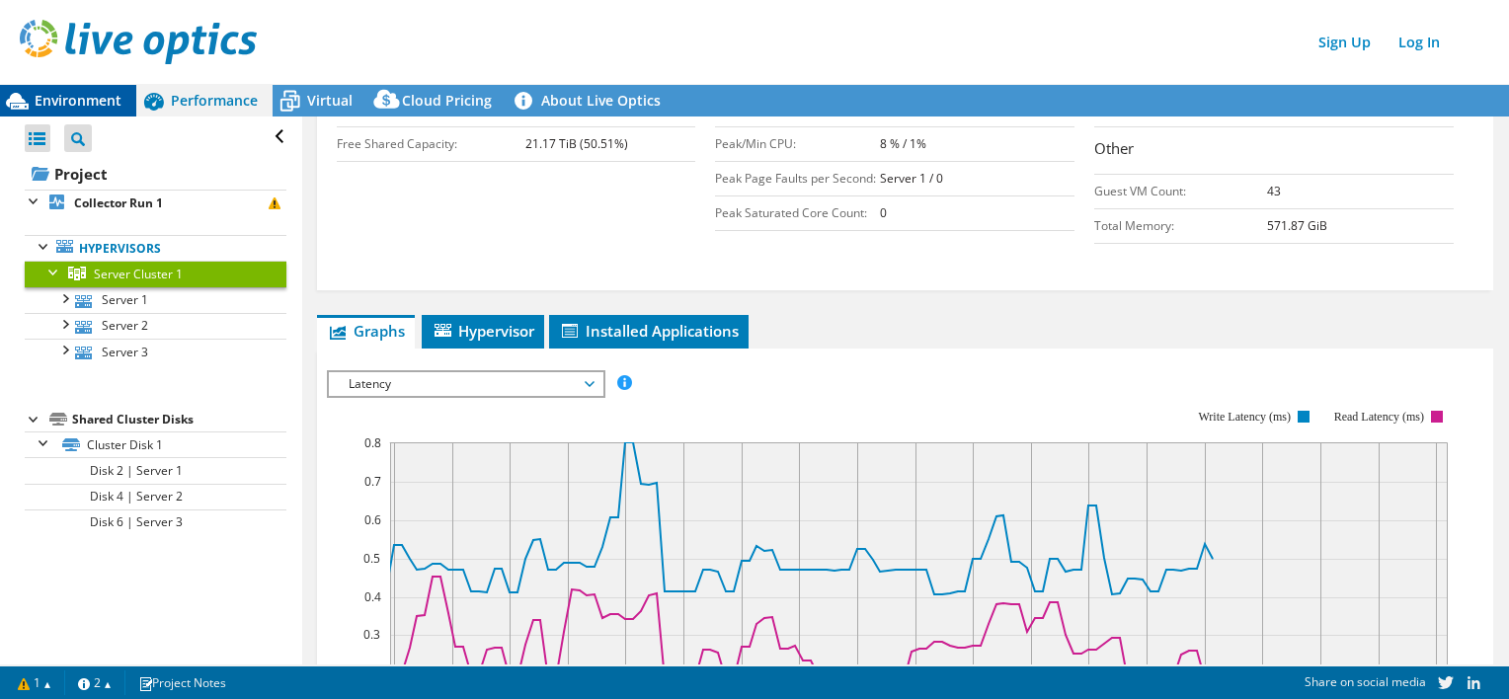
click at [65, 94] on span "Environment" at bounding box center [78, 100] width 87 height 19
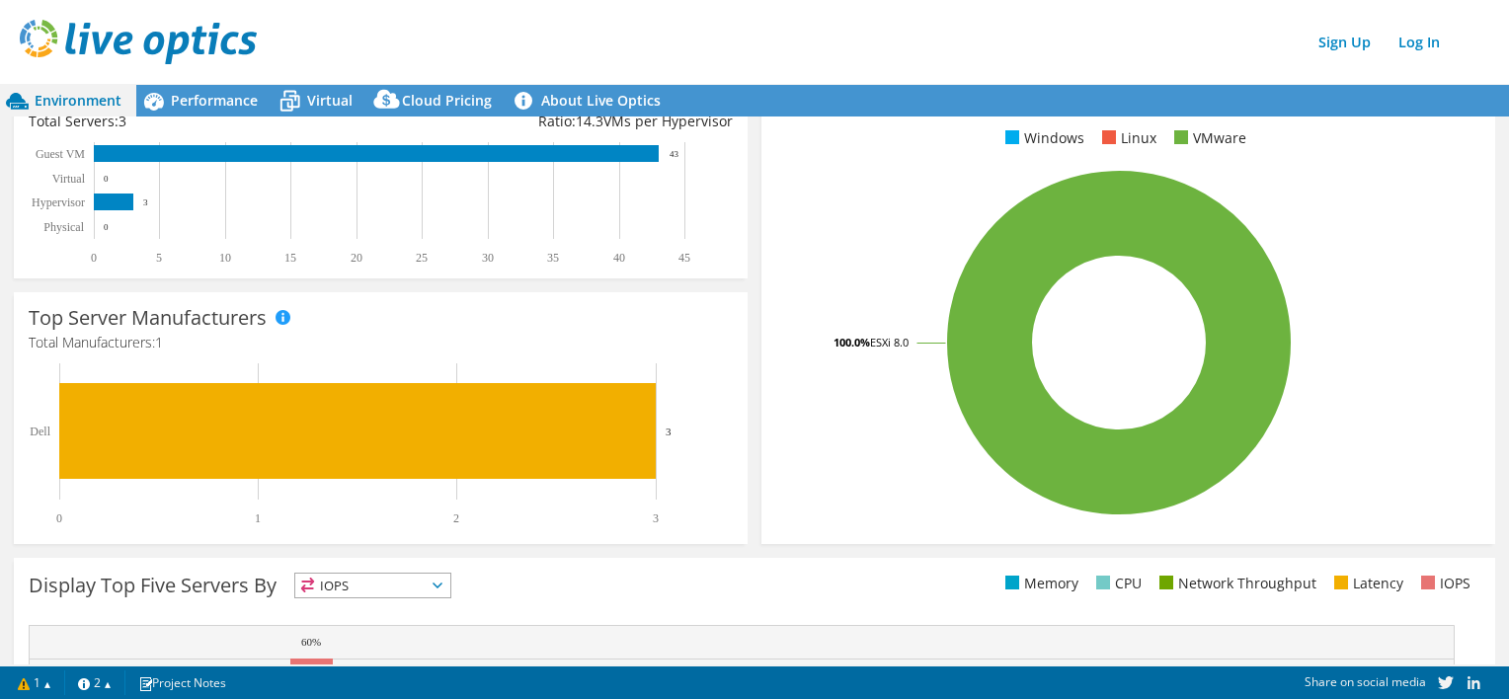
scroll to position [0, 0]
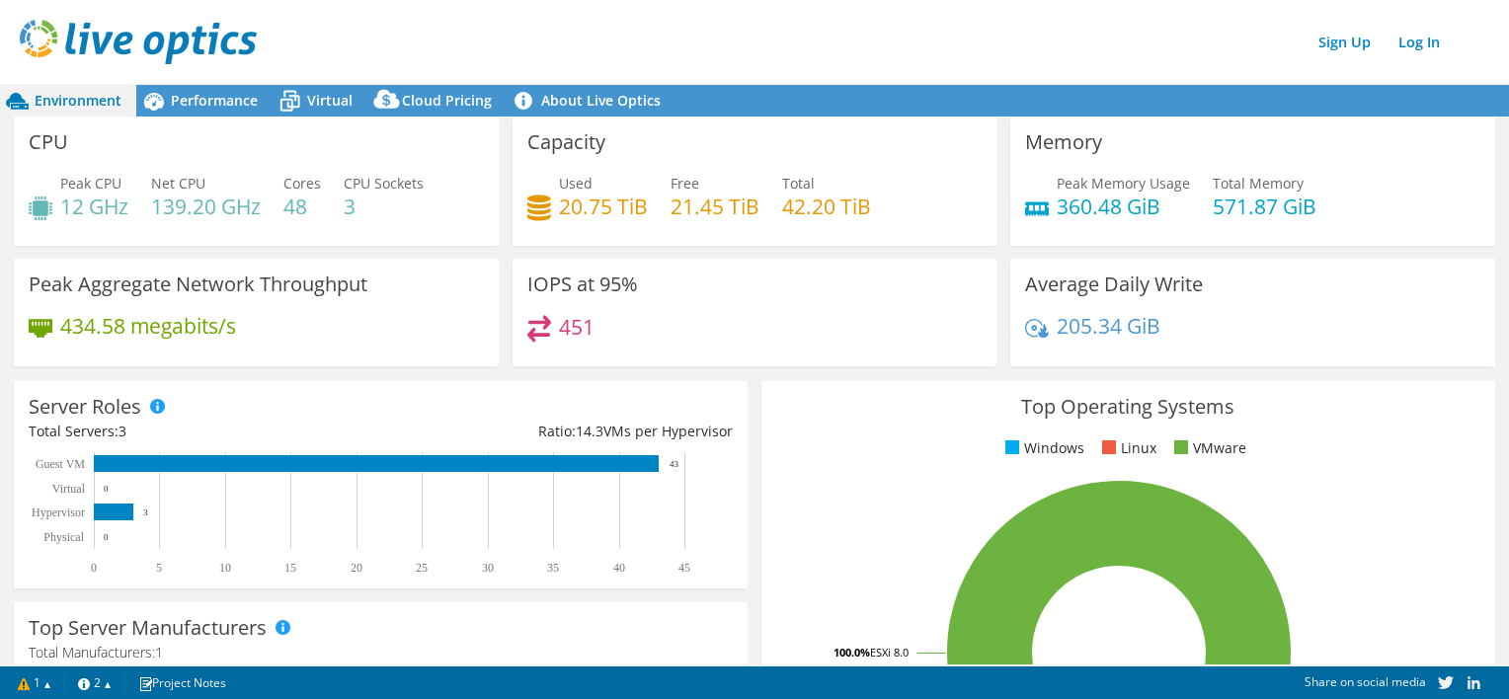
click at [207, 118] on div "CPU Peak CPU 12 GHz Net CPU 139.20 GHz Cores 48 CPU Sockets 3" at bounding box center [256, 181] width 485 height 129
click at [207, 104] on span "Performance" at bounding box center [214, 100] width 87 height 19
